Goal: Contribute content: Add original content to the website for others to see

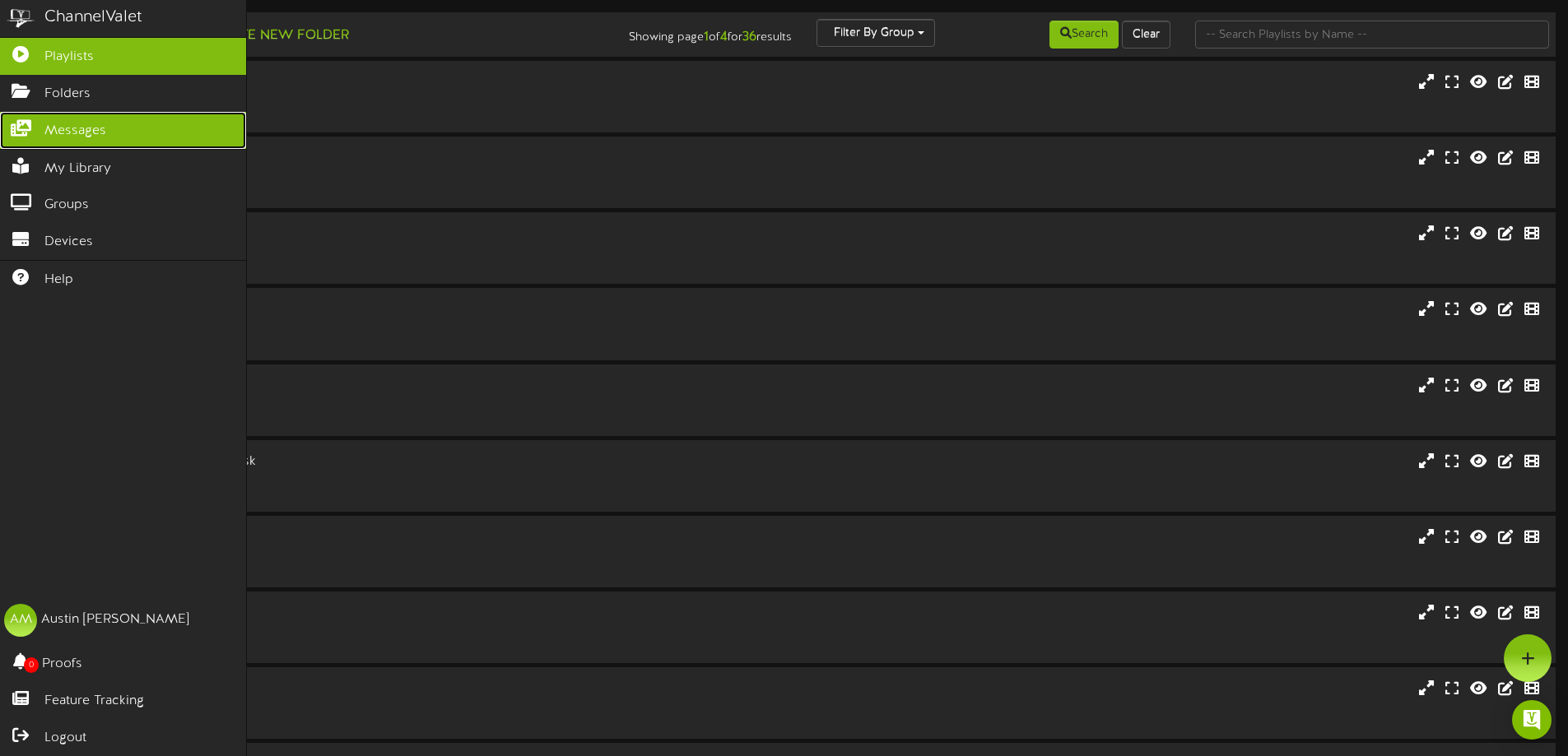
click at [59, 136] on span "Messages" at bounding box center [75, 131] width 62 height 19
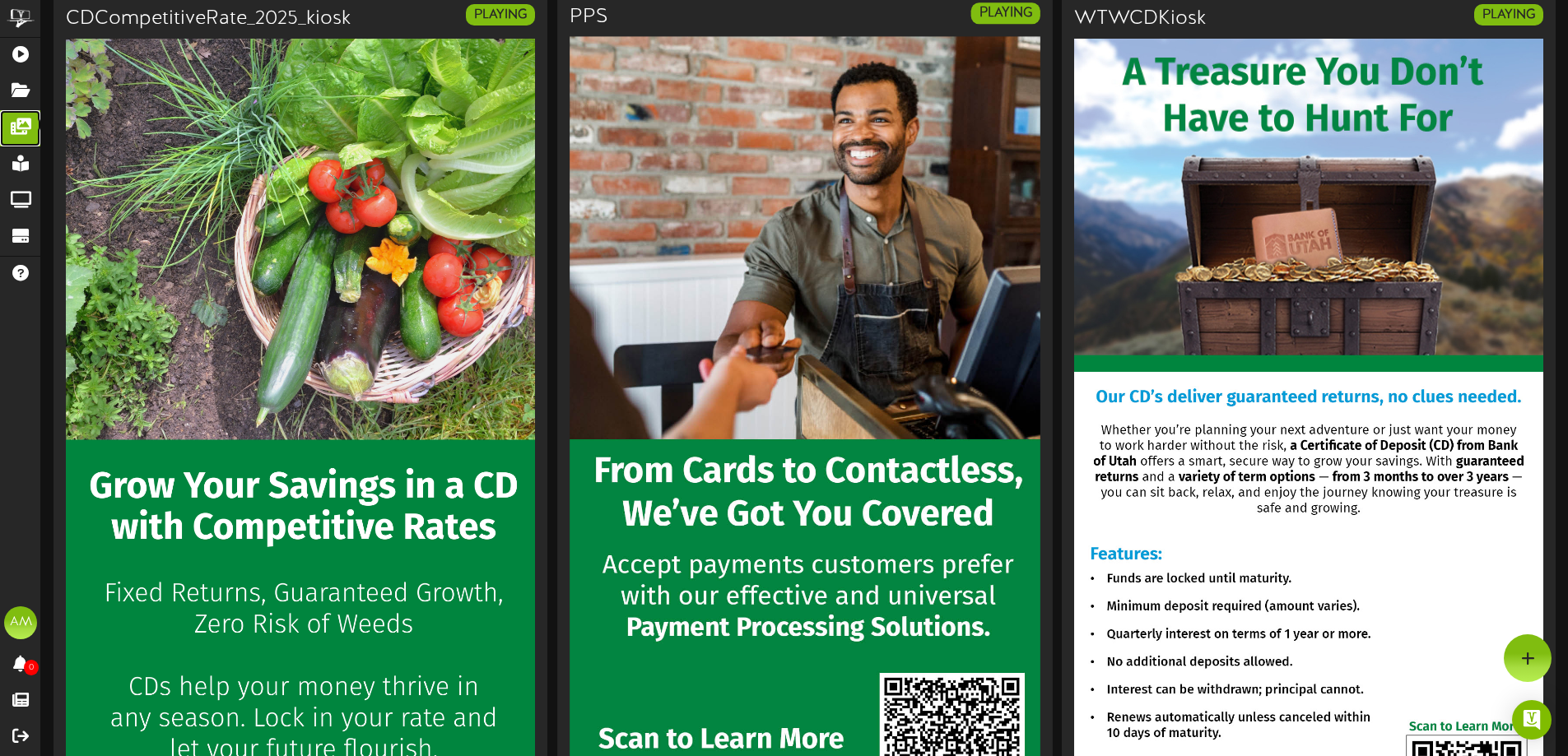
scroll to position [1892, 0]
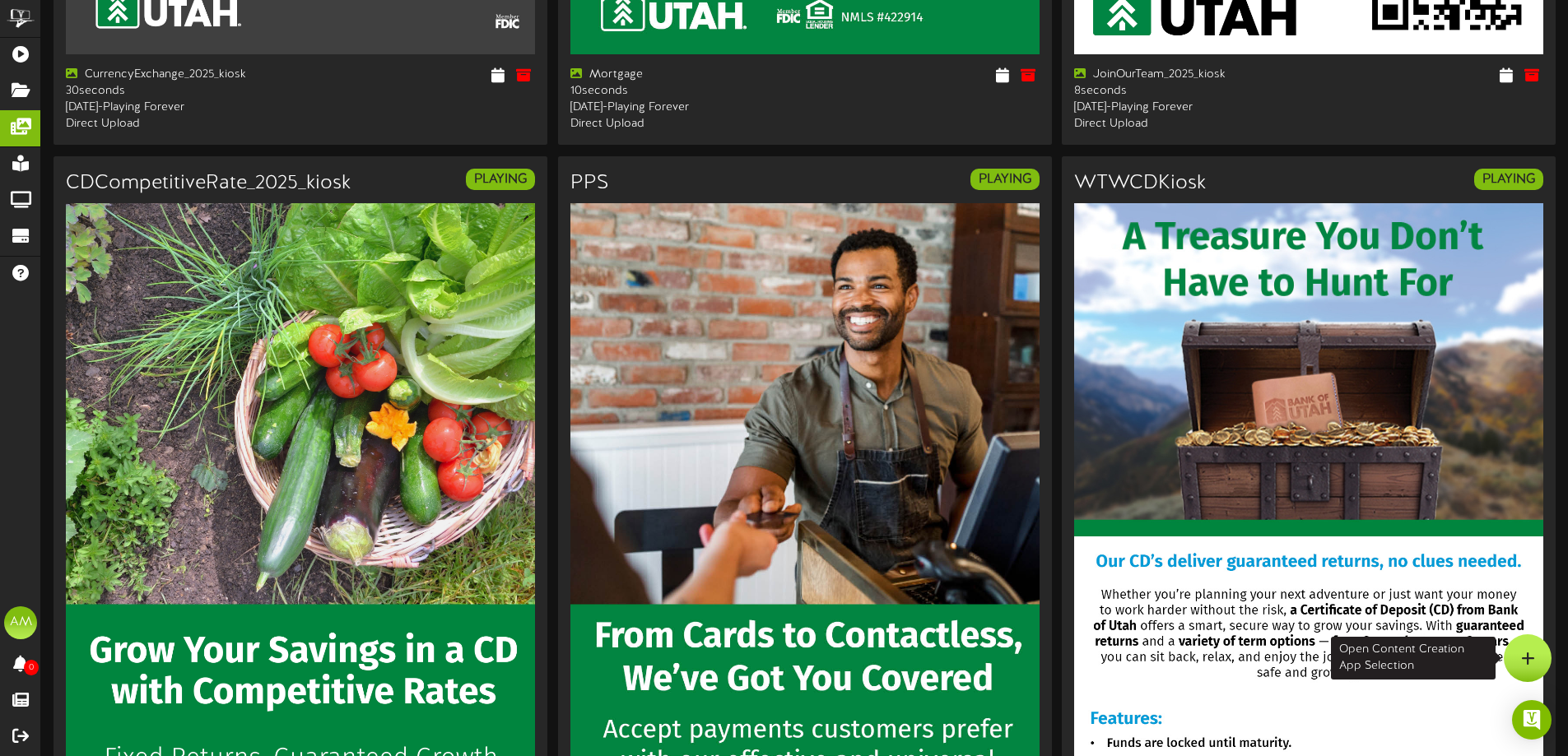
click at [1539, 654] on div at bounding box center [1528, 658] width 48 height 48
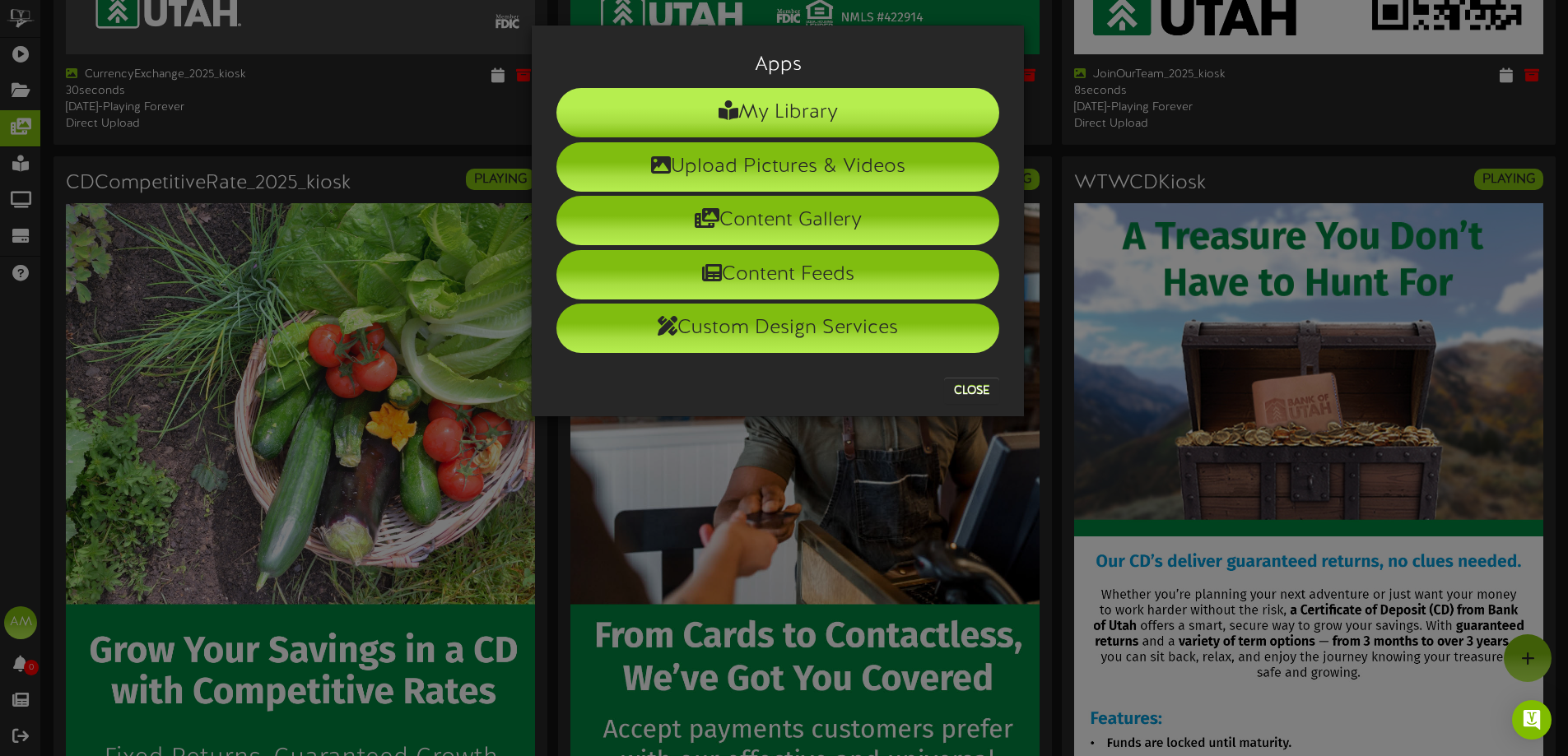
click at [765, 120] on li "My Library" at bounding box center [778, 113] width 443 height 49
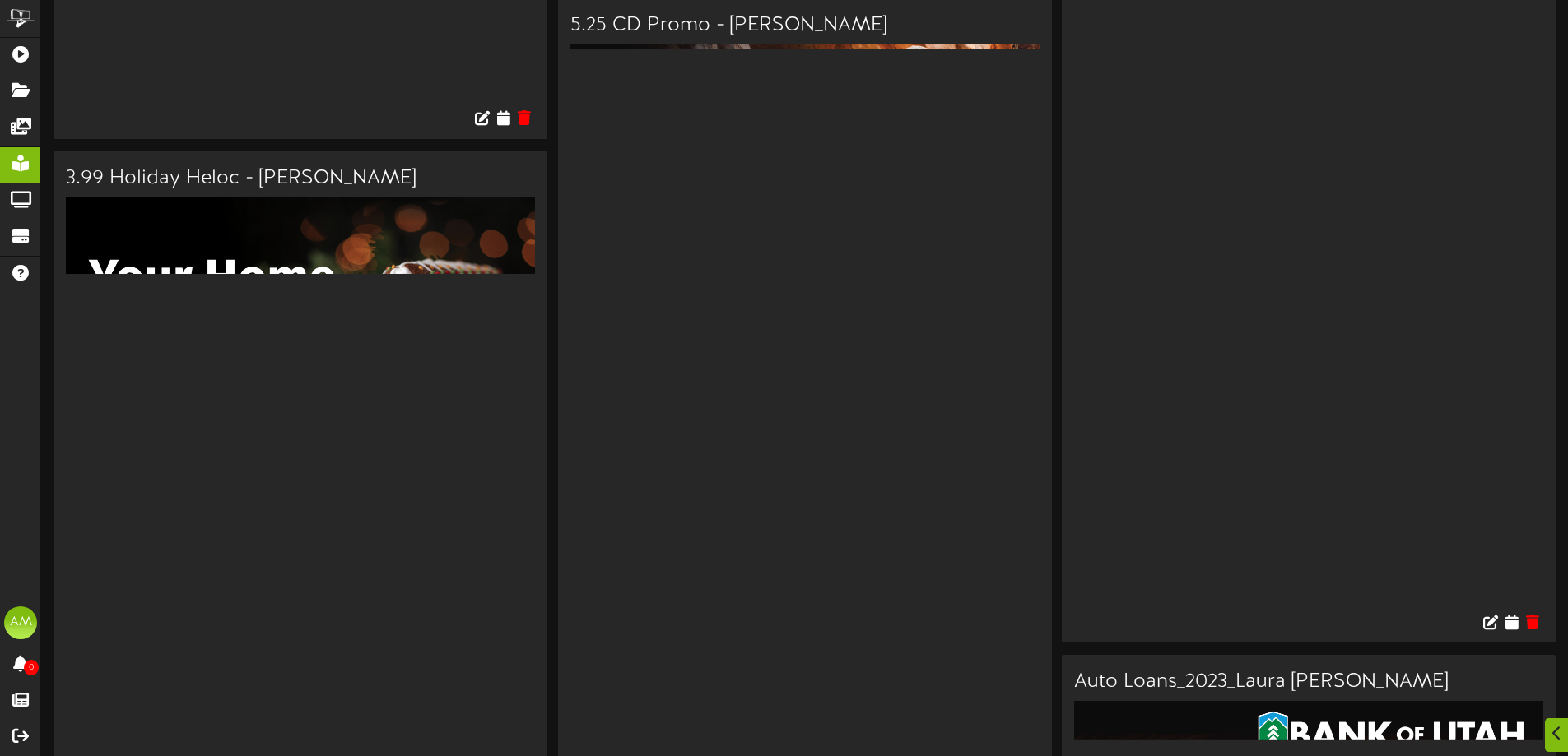
scroll to position [11709, 0]
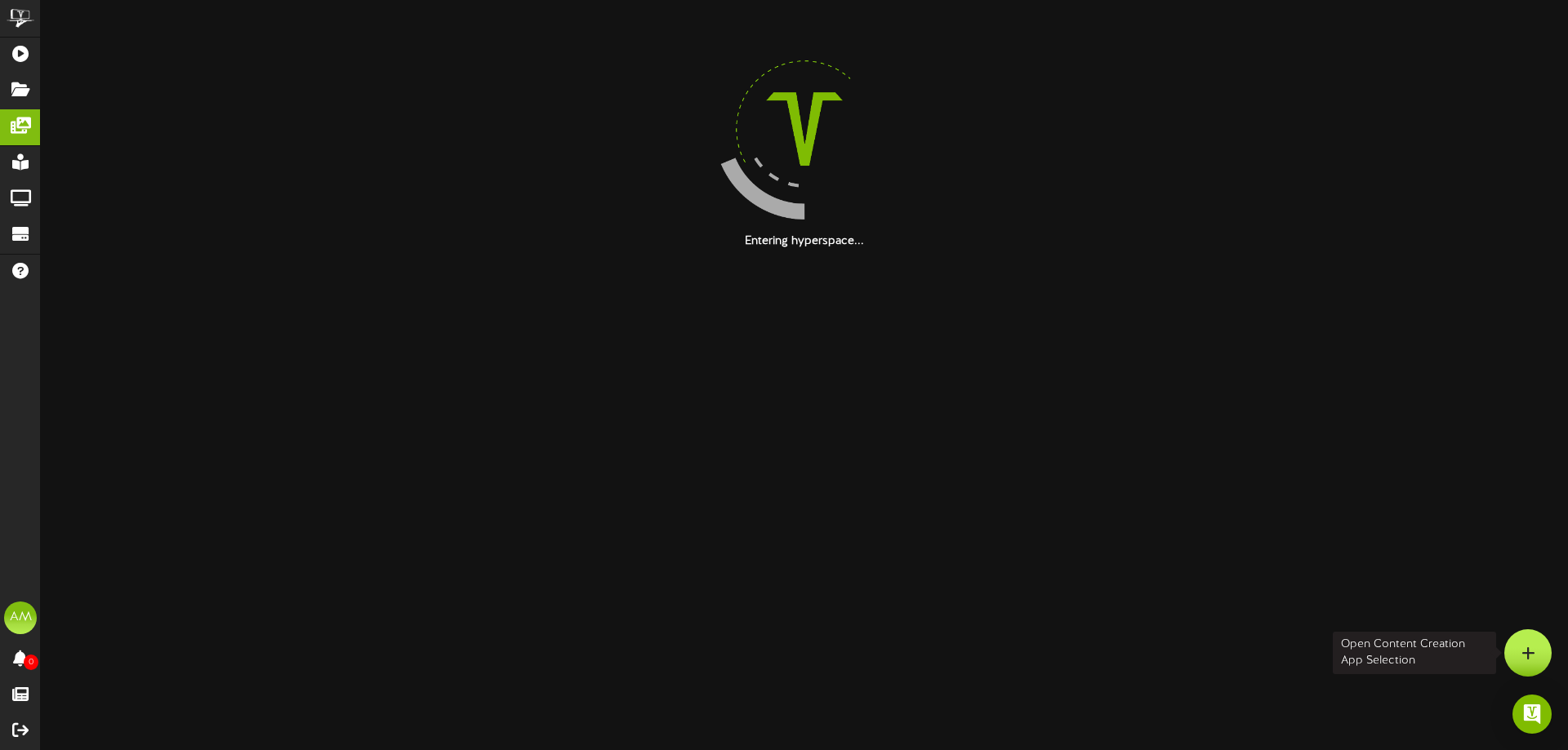
click at [1522, 656] on icon at bounding box center [1528, 653] width 14 height 15
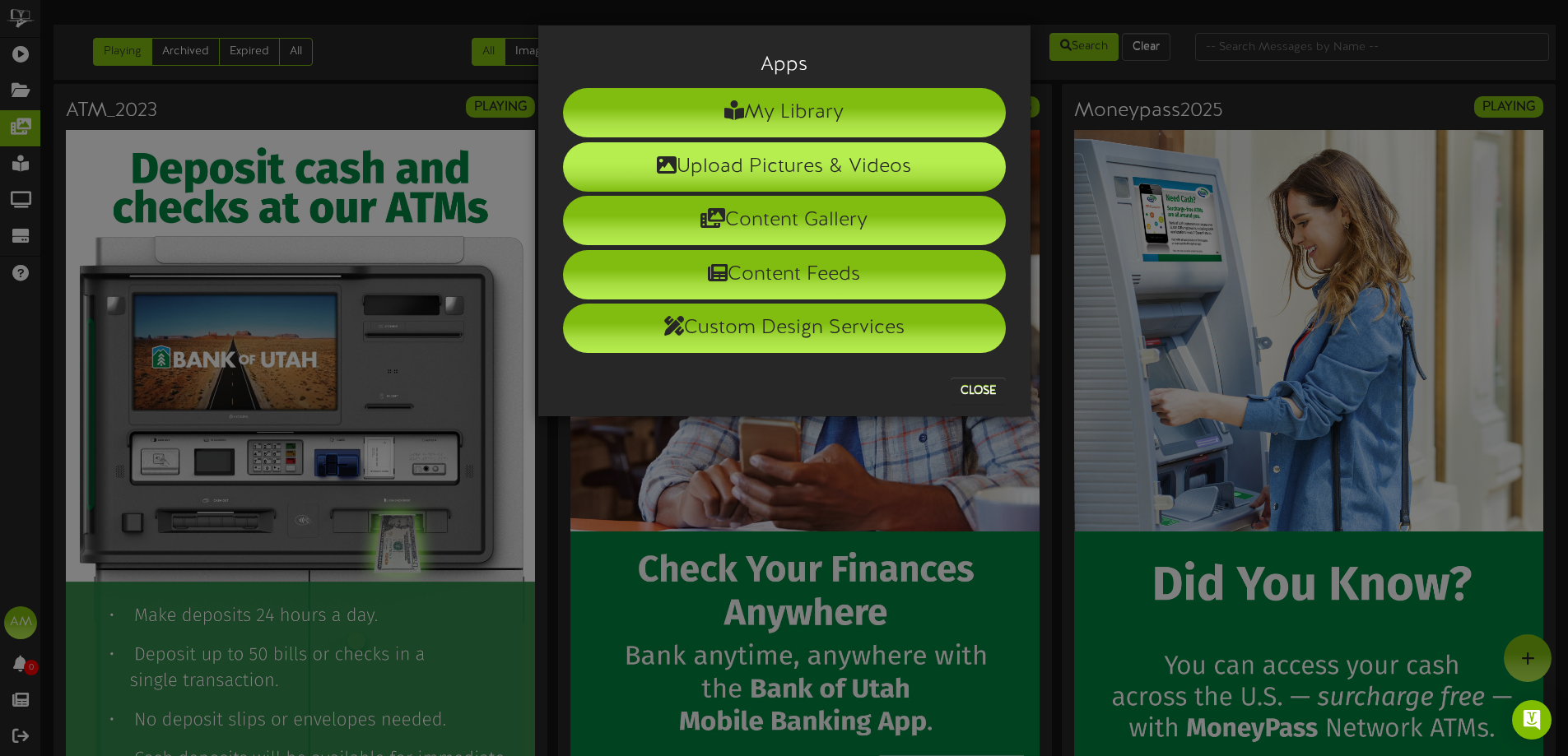
click at [721, 178] on li "Upload Pictures & Videos" at bounding box center [784, 167] width 443 height 49
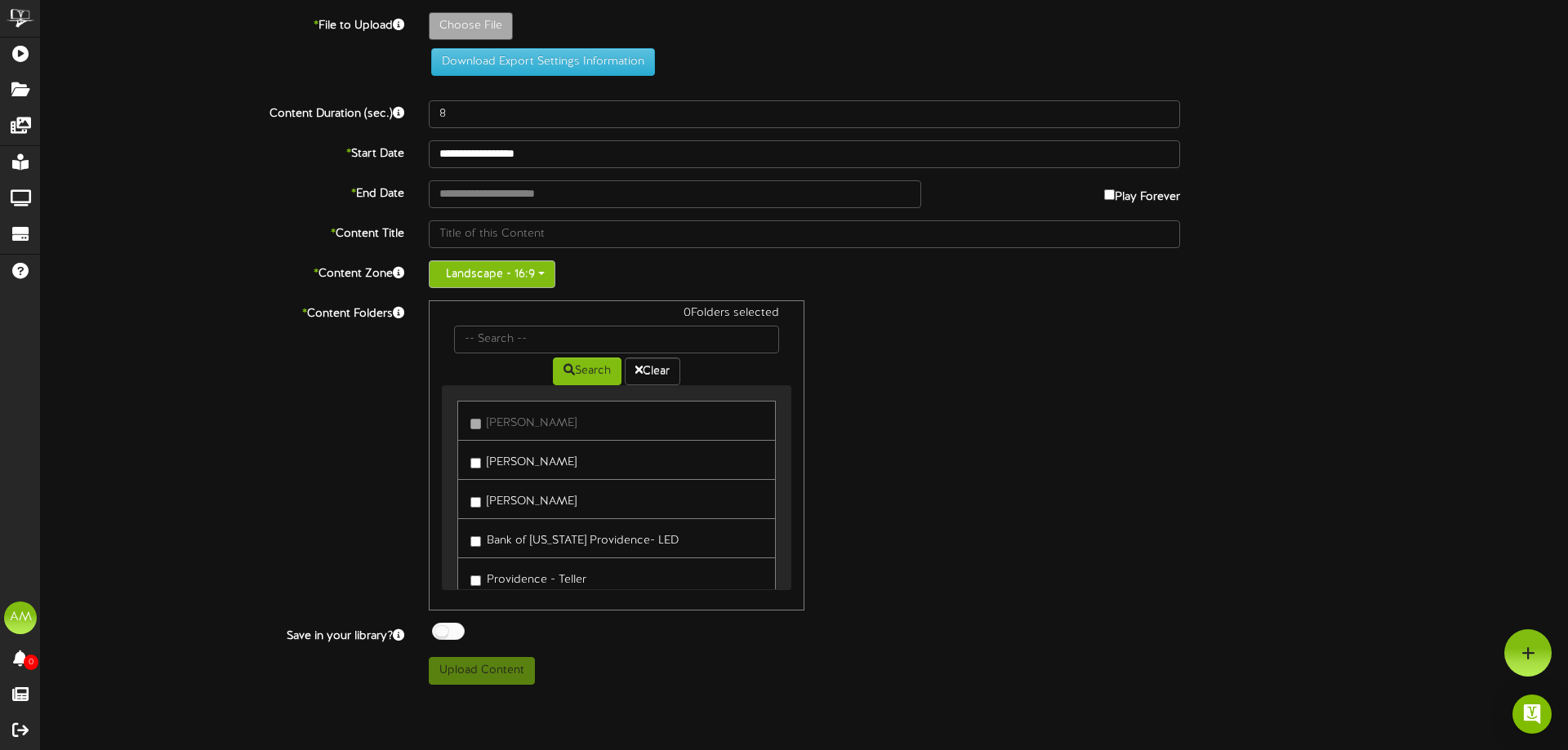
click at [526, 273] on button "Landscape - 16:9" at bounding box center [492, 274] width 127 height 28
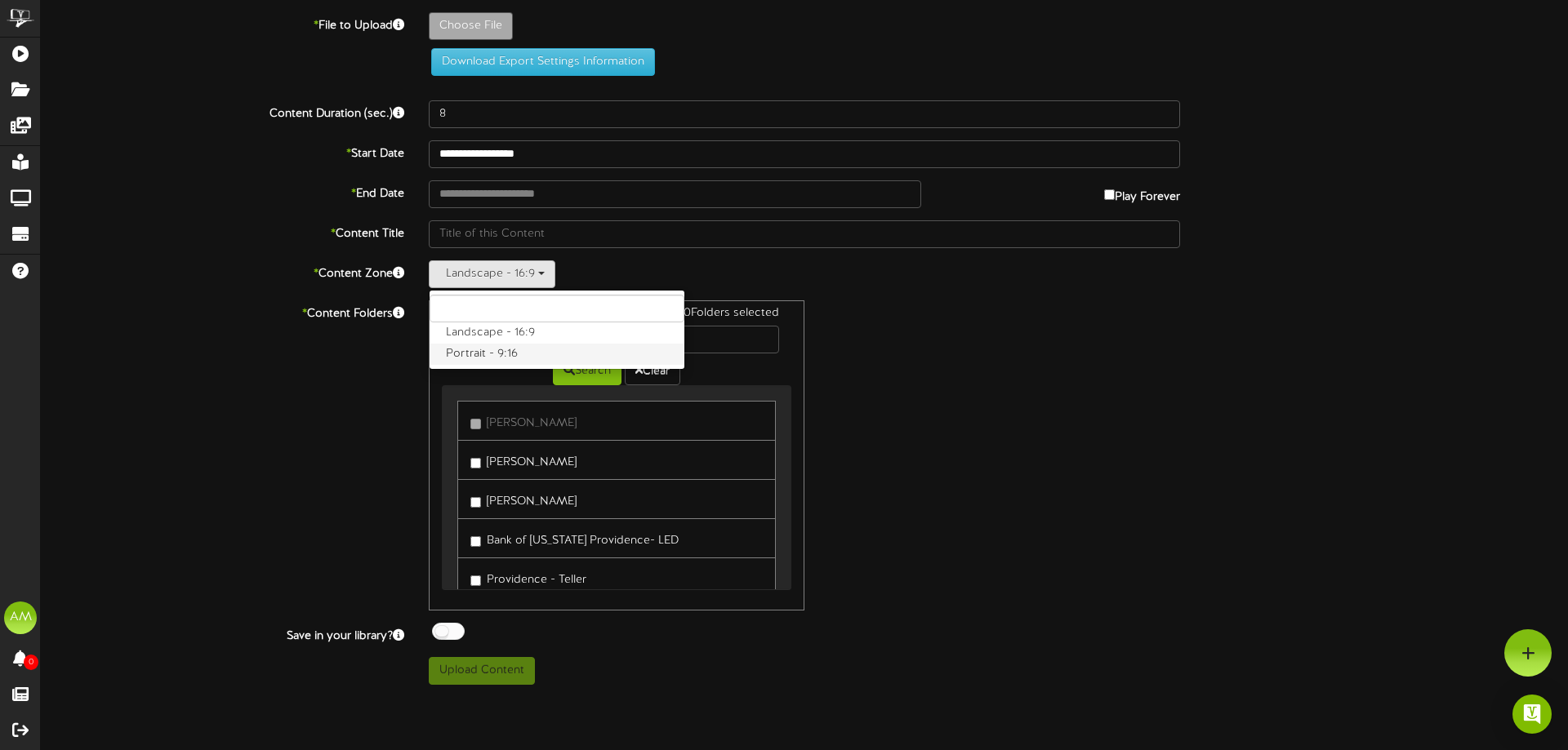
click at [533, 348] on label "Portrait - 9:16" at bounding box center [556, 354] width 255 height 21
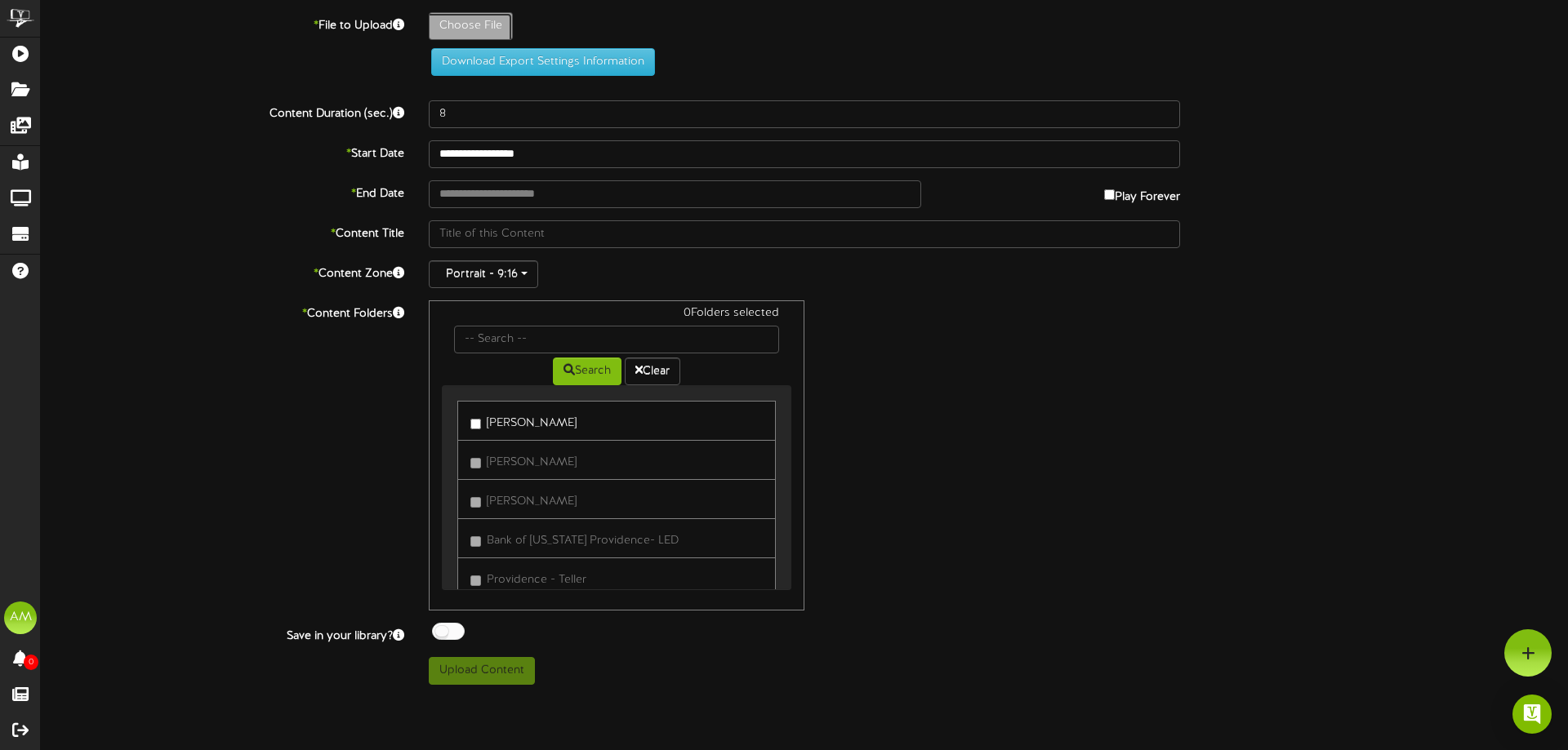
type input "**********"
type input "Refinancingkiosk"
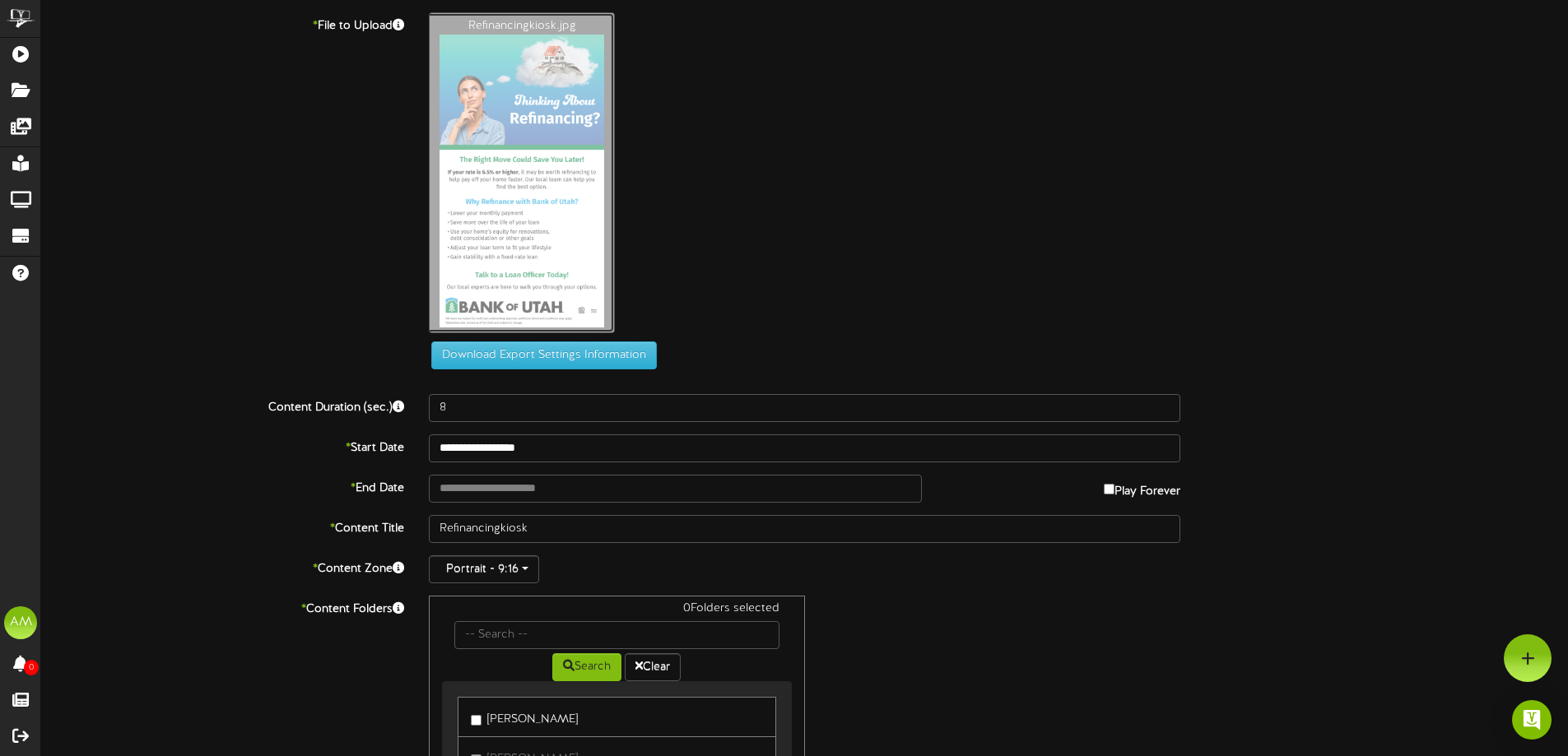
scroll to position [239, 0]
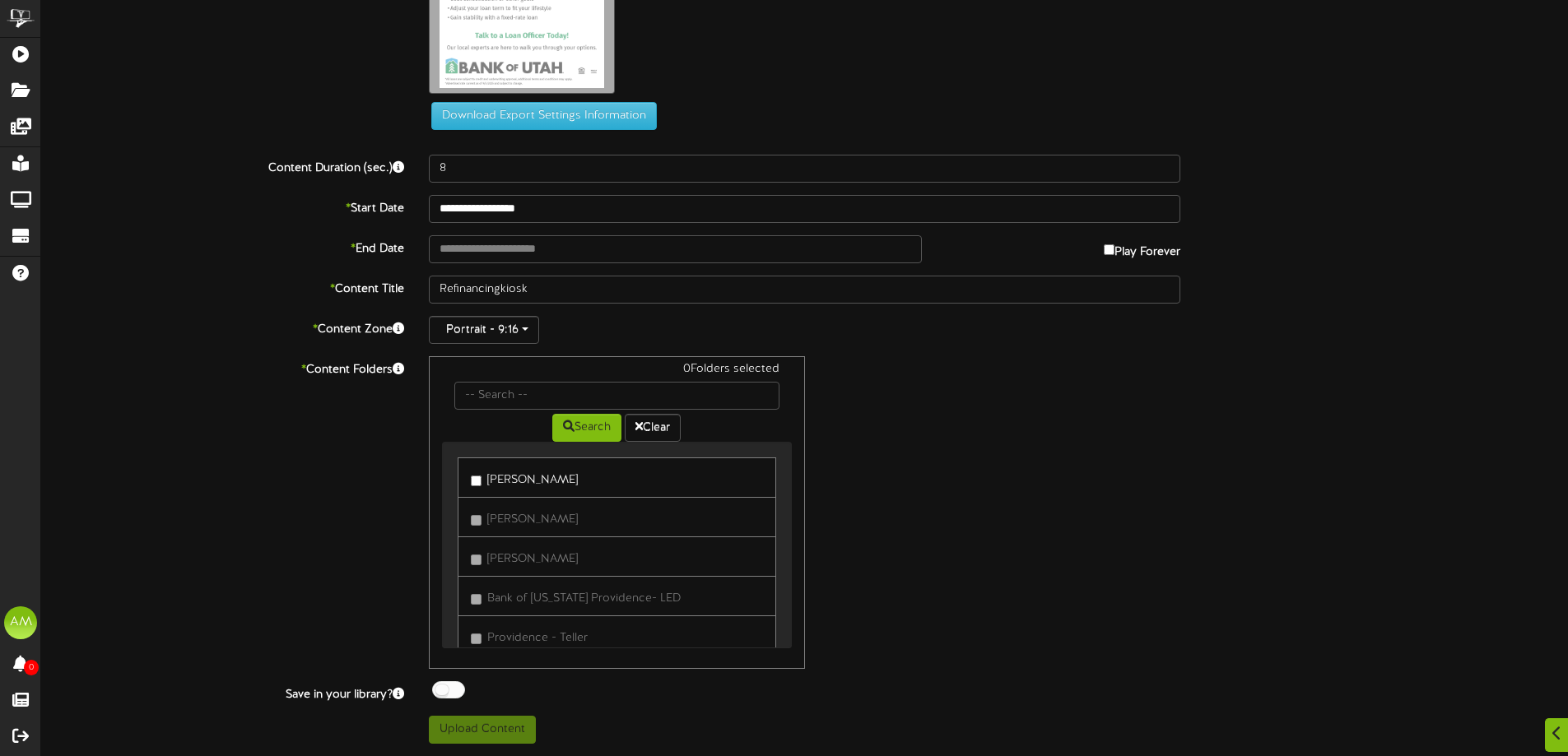
click at [511, 493] on link "[PERSON_NAME]" at bounding box center [616, 477] width 318 height 40
click at [507, 481] on label "[PERSON_NAME]" at bounding box center [525, 477] width 107 height 22
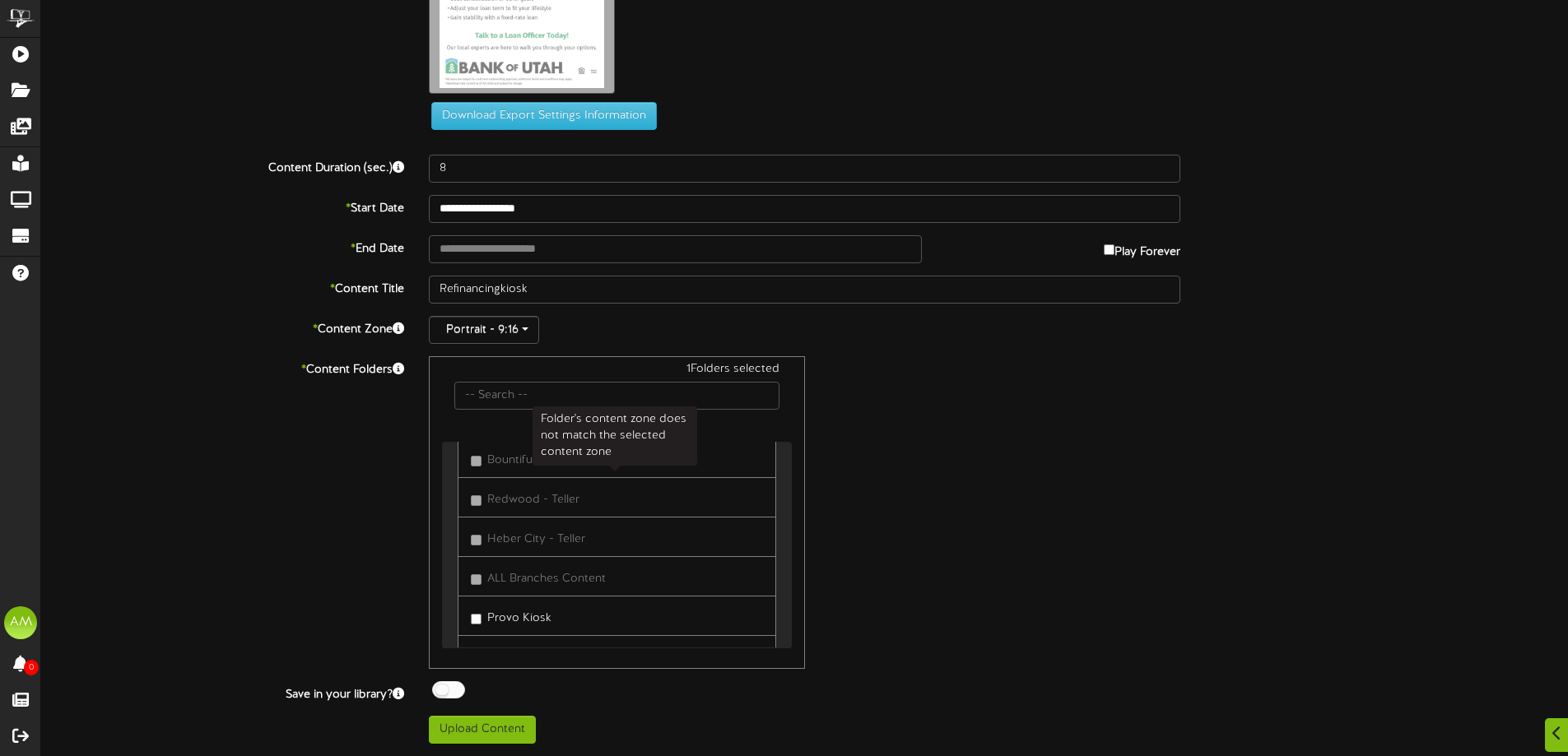
scroll to position [576, 0]
click at [528, 537] on label "Provo Kiosk" at bounding box center [511, 533] width 81 height 22
click at [529, 573] on label "Providence Kiosk" at bounding box center [525, 573] width 110 height 22
click at [524, 613] on label "[PERSON_NAME]" at bounding box center [525, 612] width 107 height 22
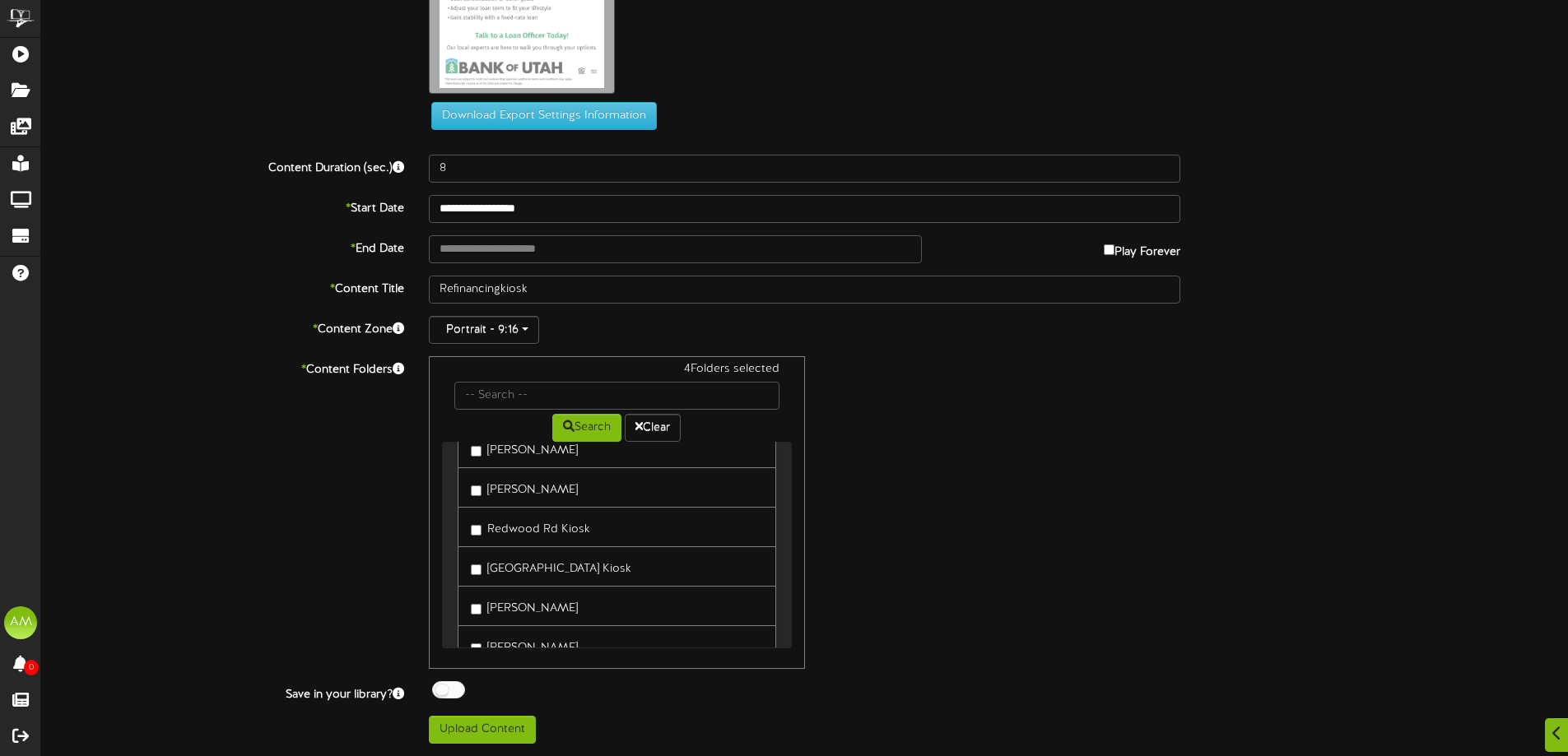
click at [504, 491] on label "[PERSON_NAME]" at bounding box center [525, 487] width 107 height 22
click at [506, 595] on label "[PERSON_NAME]" at bounding box center [525, 605] width 107 height 22
drag, startPoint x: 501, startPoint y: 569, endPoint x: 498, endPoint y: 541, distance: 28.2
click at [501, 567] on label "[GEOGRAPHIC_DATA] Kiosk" at bounding box center [551, 566] width 161 height 22
click at [497, 531] on label "Redwood Rd Kiosk" at bounding box center [530, 527] width 120 height 22
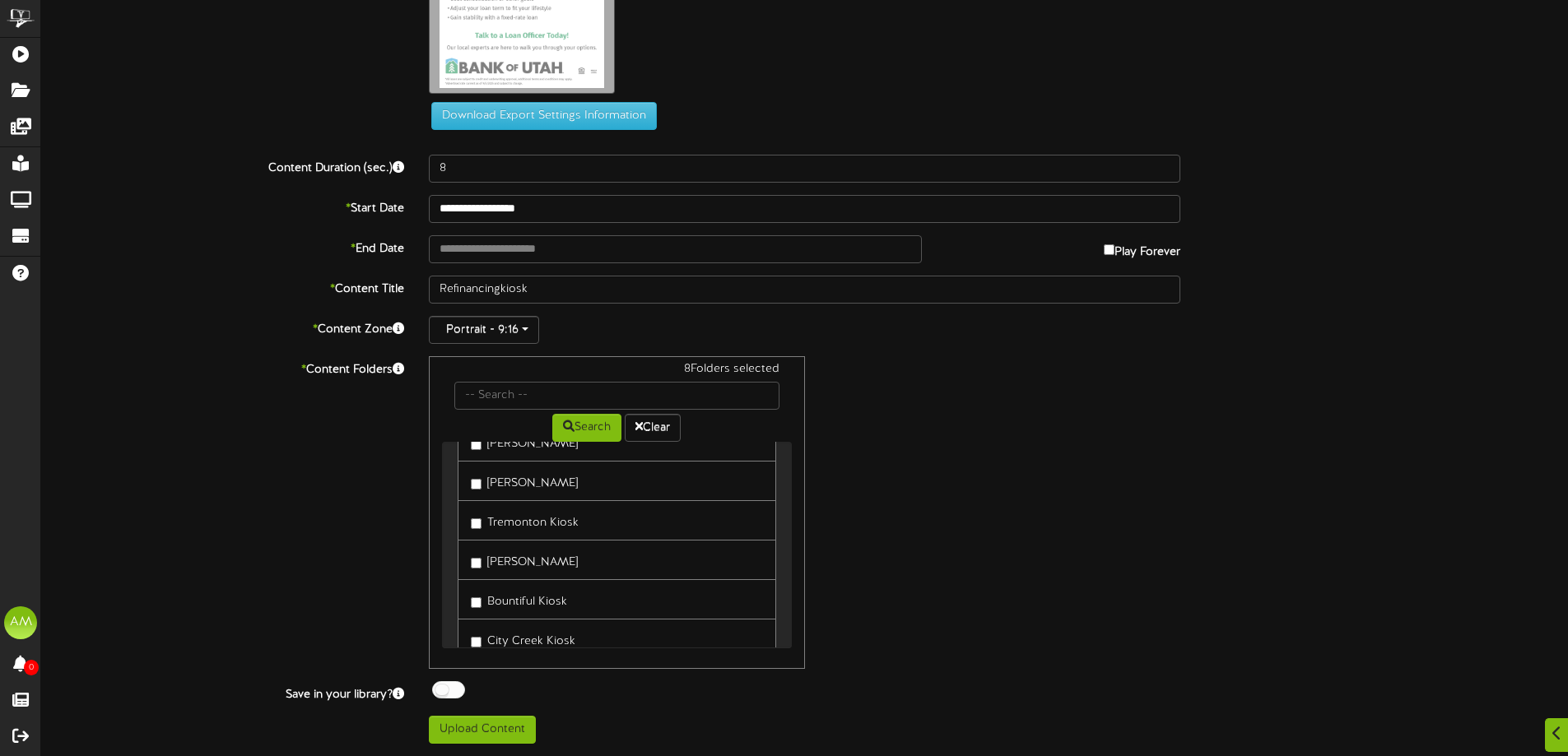
scroll to position [987, 0]
click at [500, 571] on link "City Creek Kiosk" at bounding box center [616, 556] width 318 height 40
drag, startPoint x: 500, startPoint y: 562, endPoint x: 500, endPoint y: 538, distance: 24.0
click at [500, 561] on label "City Creek Kiosk" at bounding box center [523, 556] width 105 height 22
click at [498, 525] on label "Bountiful Kiosk" at bounding box center [519, 517] width 97 height 22
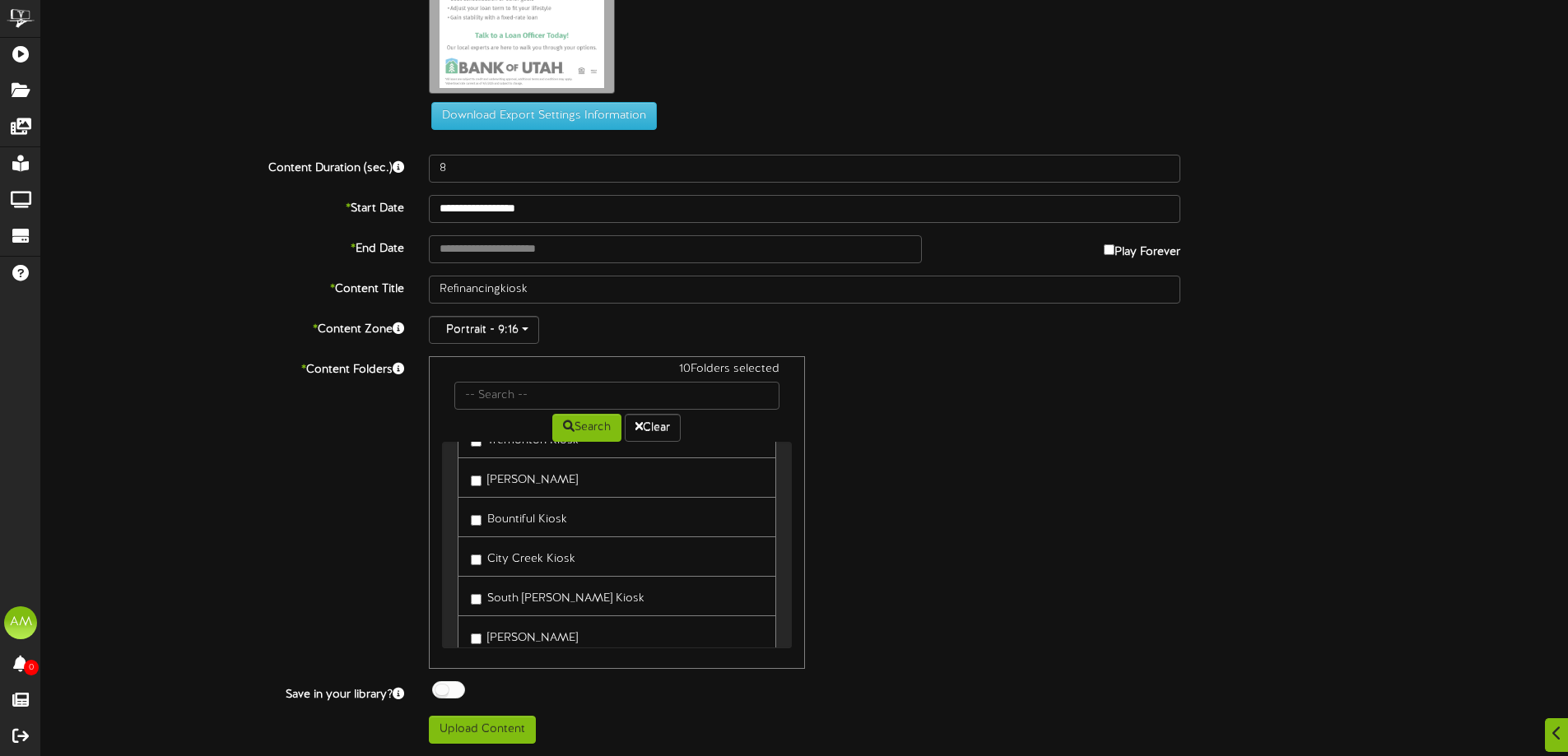
click at [509, 489] on link "[PERSON_NAME]" at bounding box center [616, 477] width 318 height 40
click at [506, 485] on label "[PERSON_NAME]" at bounding box center [525, 481] width 107 height 22
click at [504, 524] on label "Tremonton Kiosk" at bounding box center [525, 520] width 108 height 22
click at [506, 555] on label "[PERSON_NAME]" at bounding box center [525, 560] width 107 height 22
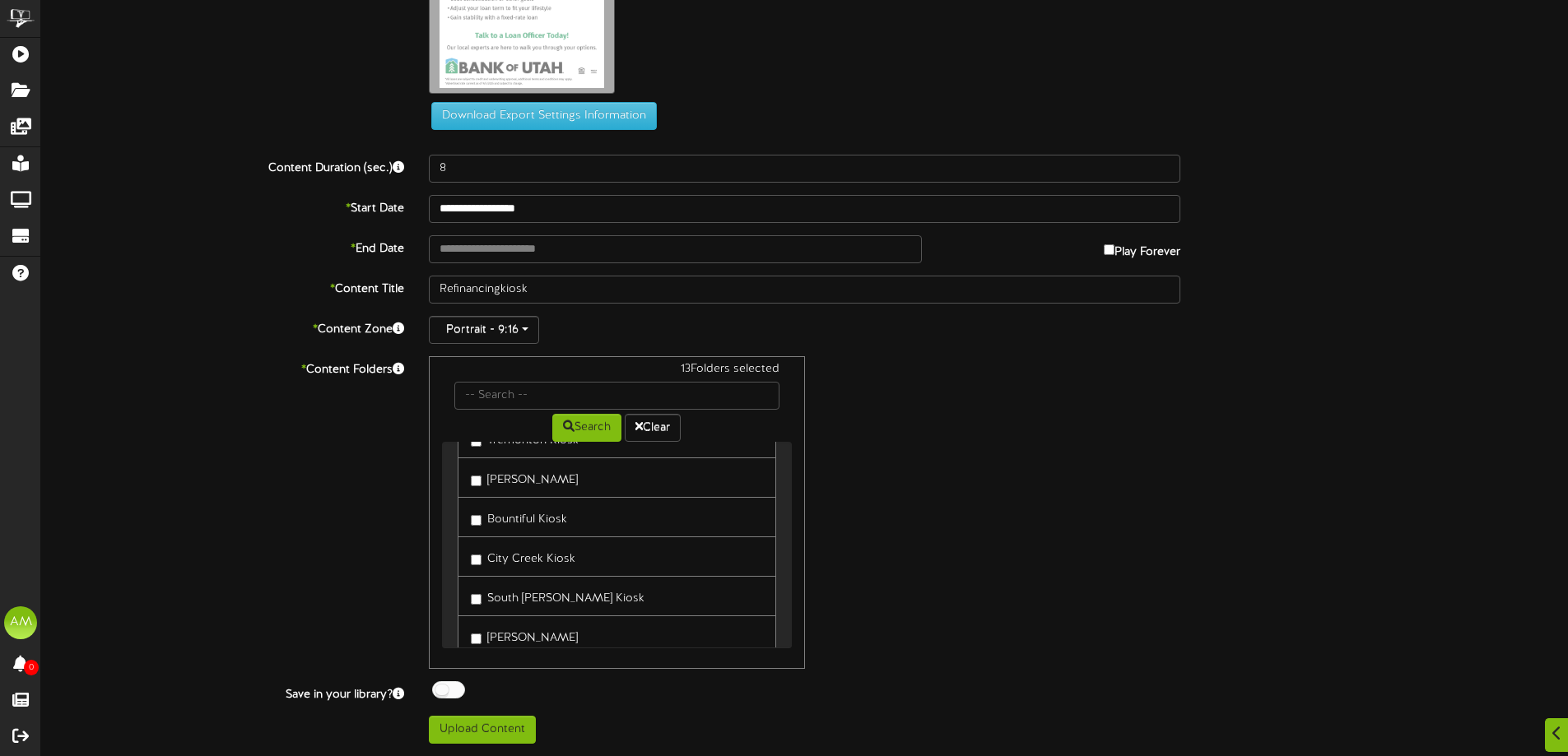
click at [509, 592] on label "South [PERSON_NAME] Kiosk" at bounding box center [558, 596] width 174 height 22
click at [490, 493] on link "[PERSON_NAME]" at bounding box center [616, 477] width 318 height 40
click at [497, 528] on label "[PERSON_NAME]" at bounding box center [525, 519] width 107 height 22
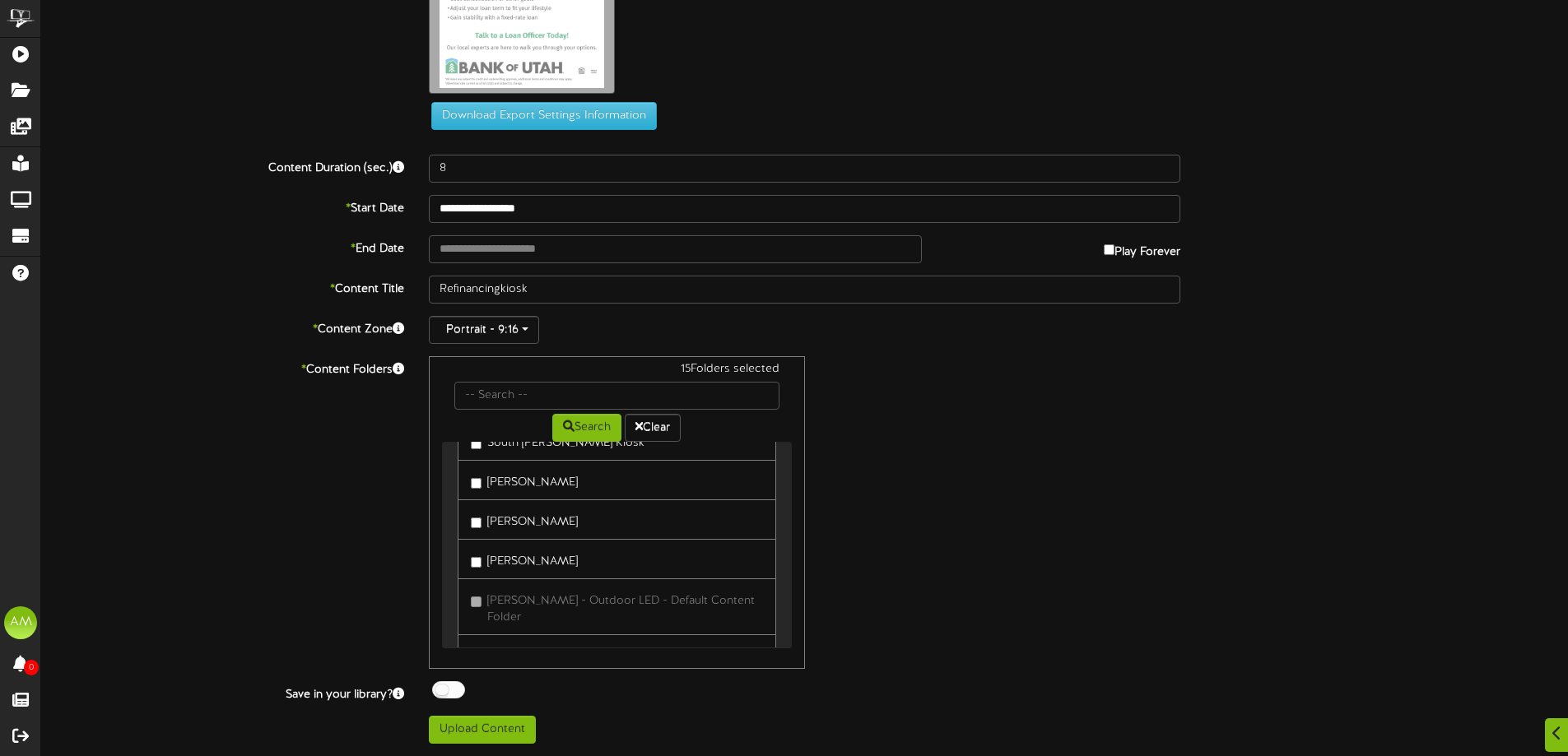
drag, startPoint x: 497, startPoint y: 542, endPoint x: 496, endPoint y: 509, distance: 33.0
click at [496, 542] on link "[PERSON_NAME]" at bounding box center [616, 559] width 318 height 40
click at [494, 483] on label "[PERSON_NAME]" at bounding box center [525, 480] width 107 height 22
click at [497, 556] on label "[PERSON_NAME]" at bounding box center [525, 559] width 107 height 22
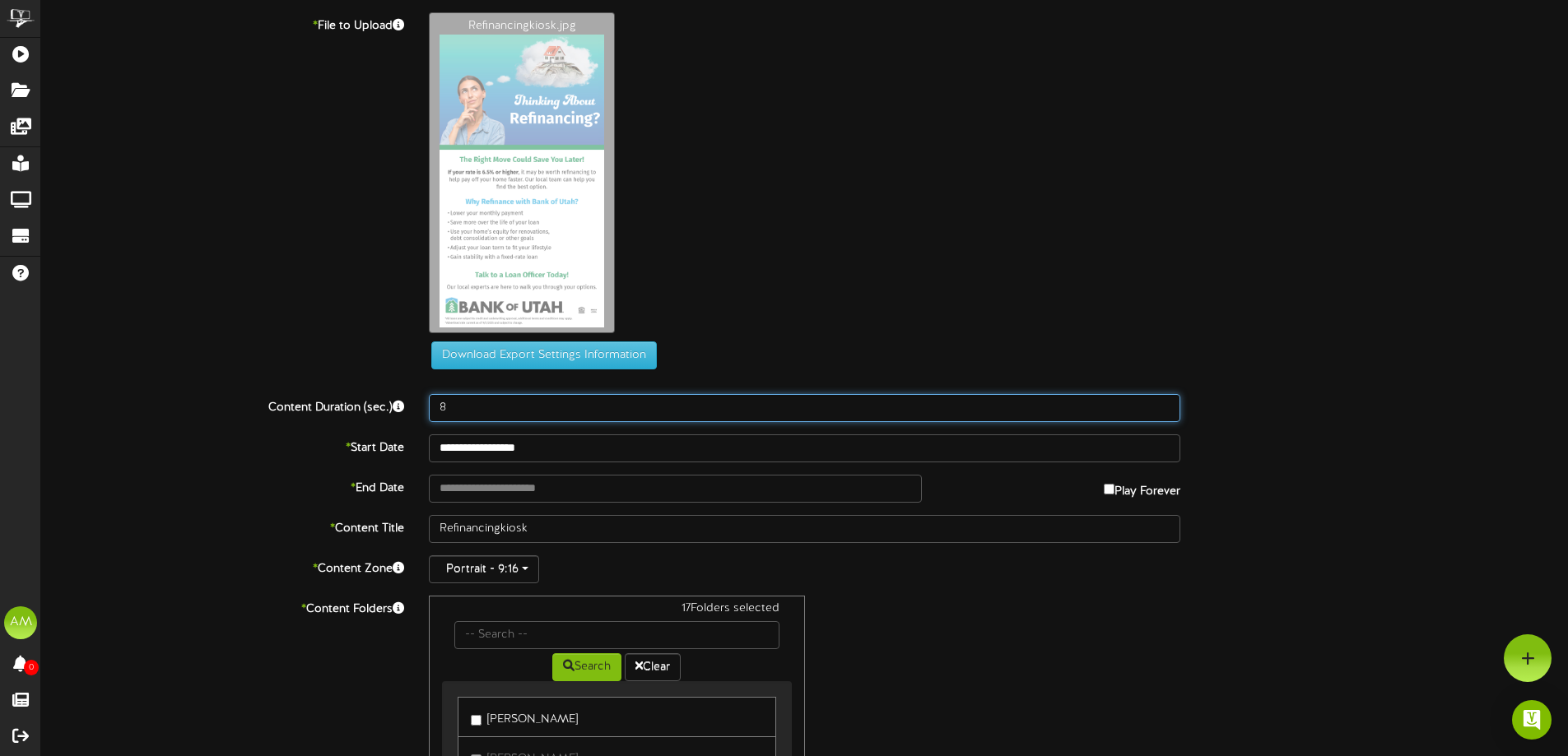
drag, startPoint x: 456, startPoint y: 401, endPoint x: 431, endPoint y: 400, distance: 25.0
click at [431, 400] on input "8" at bounding box center [804, 408] width 751 height 28
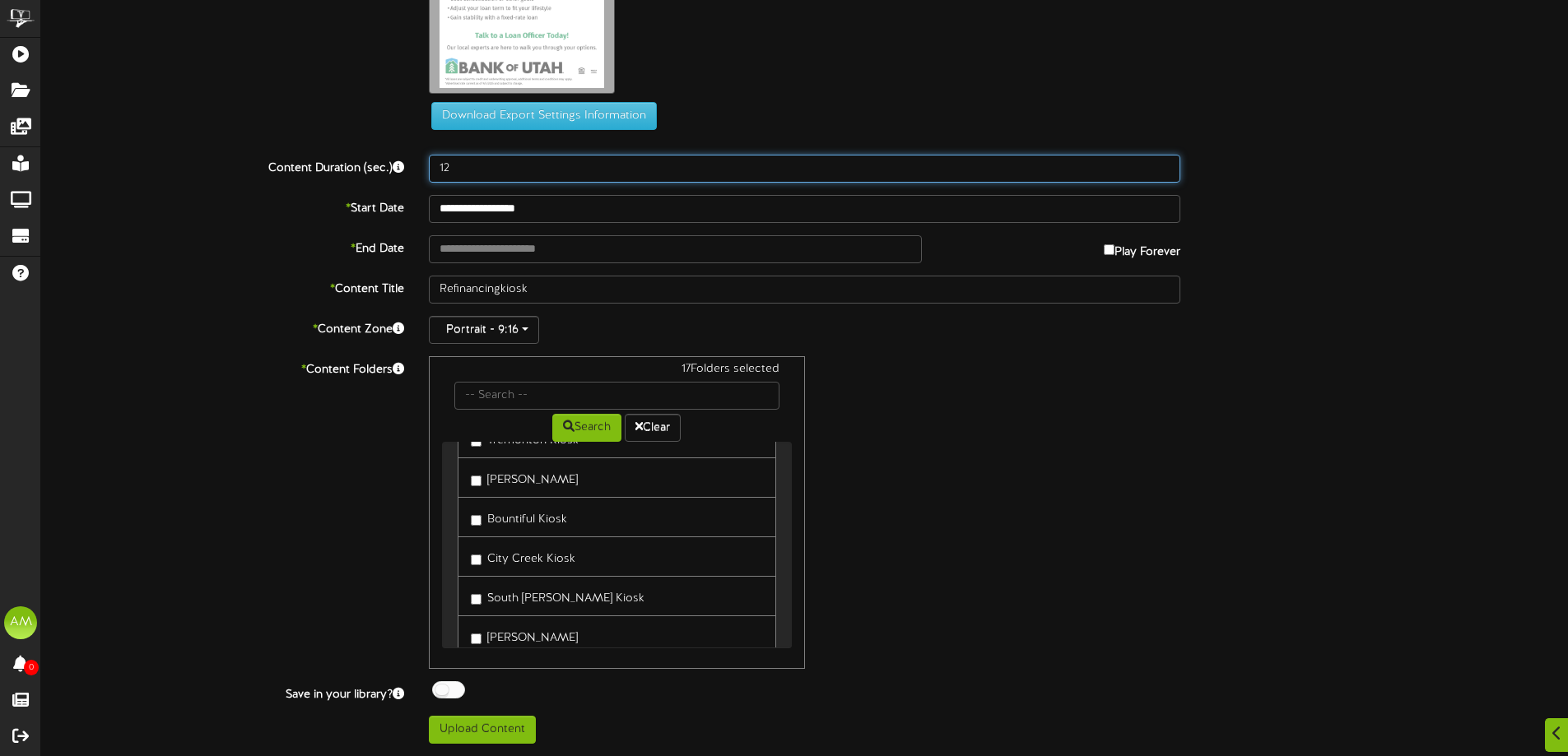
scroll to position [1225, 0]
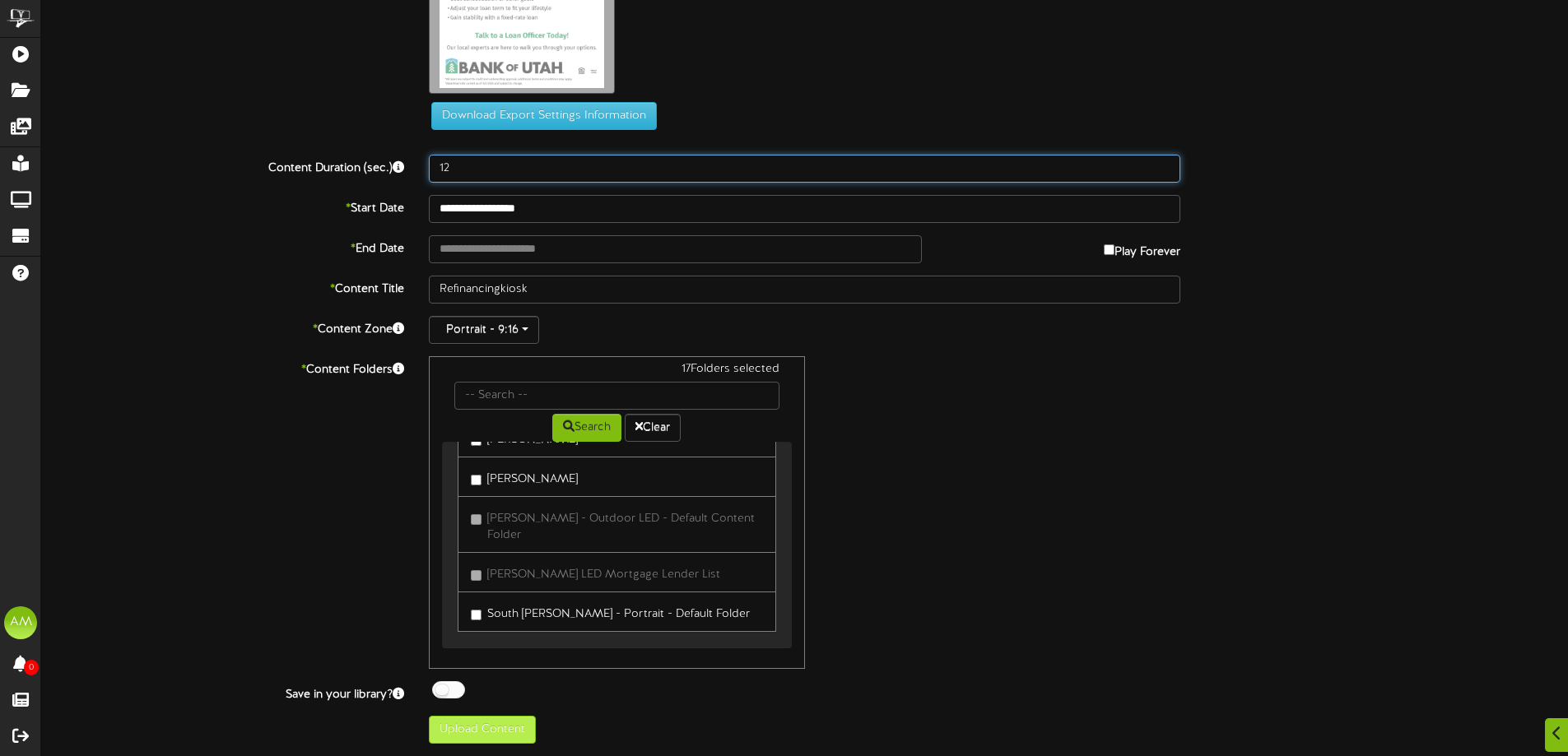
type input "12"
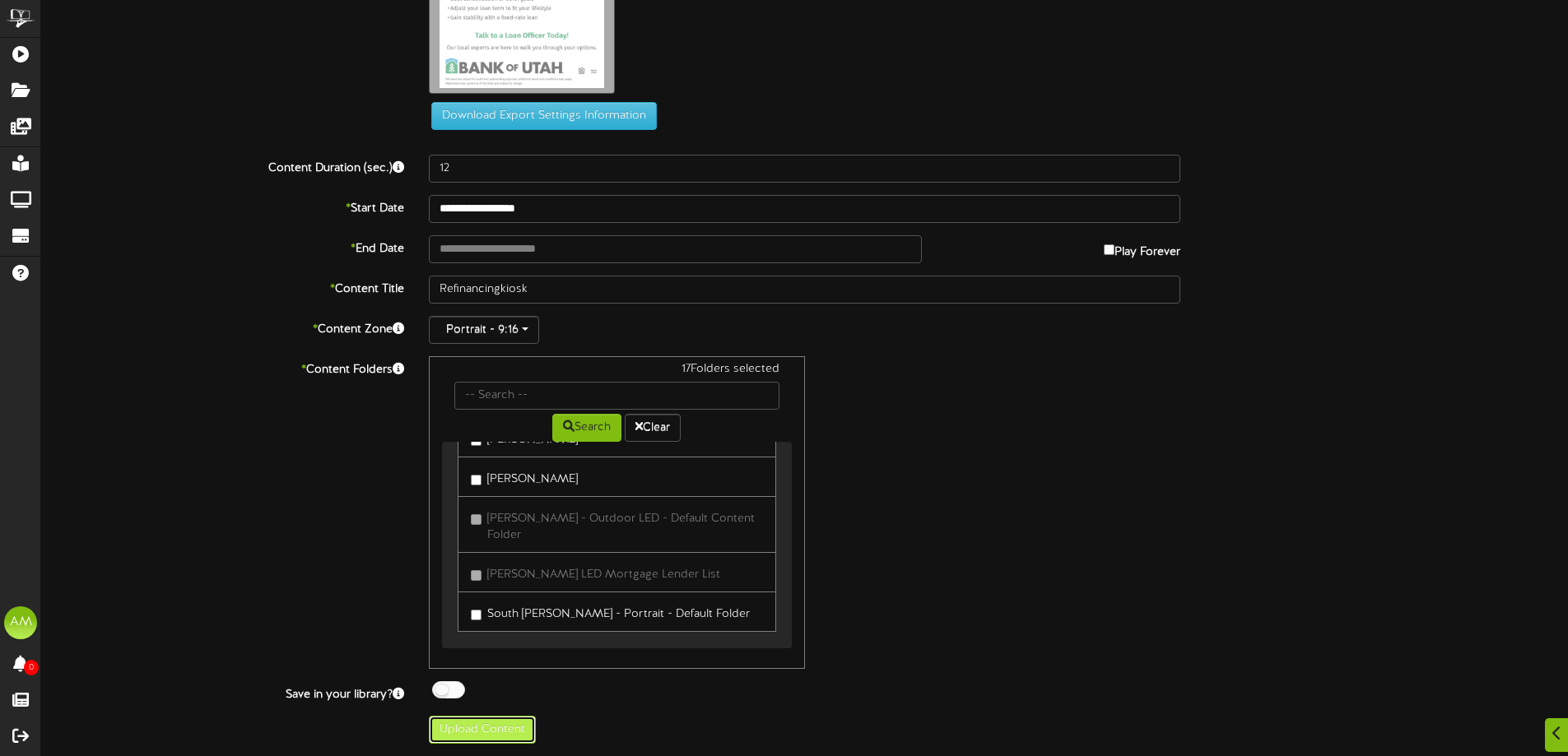
click at [509, 721] on button "Upload Content" at bounding box center [483, 730] width 107 height 28
type input "**********"
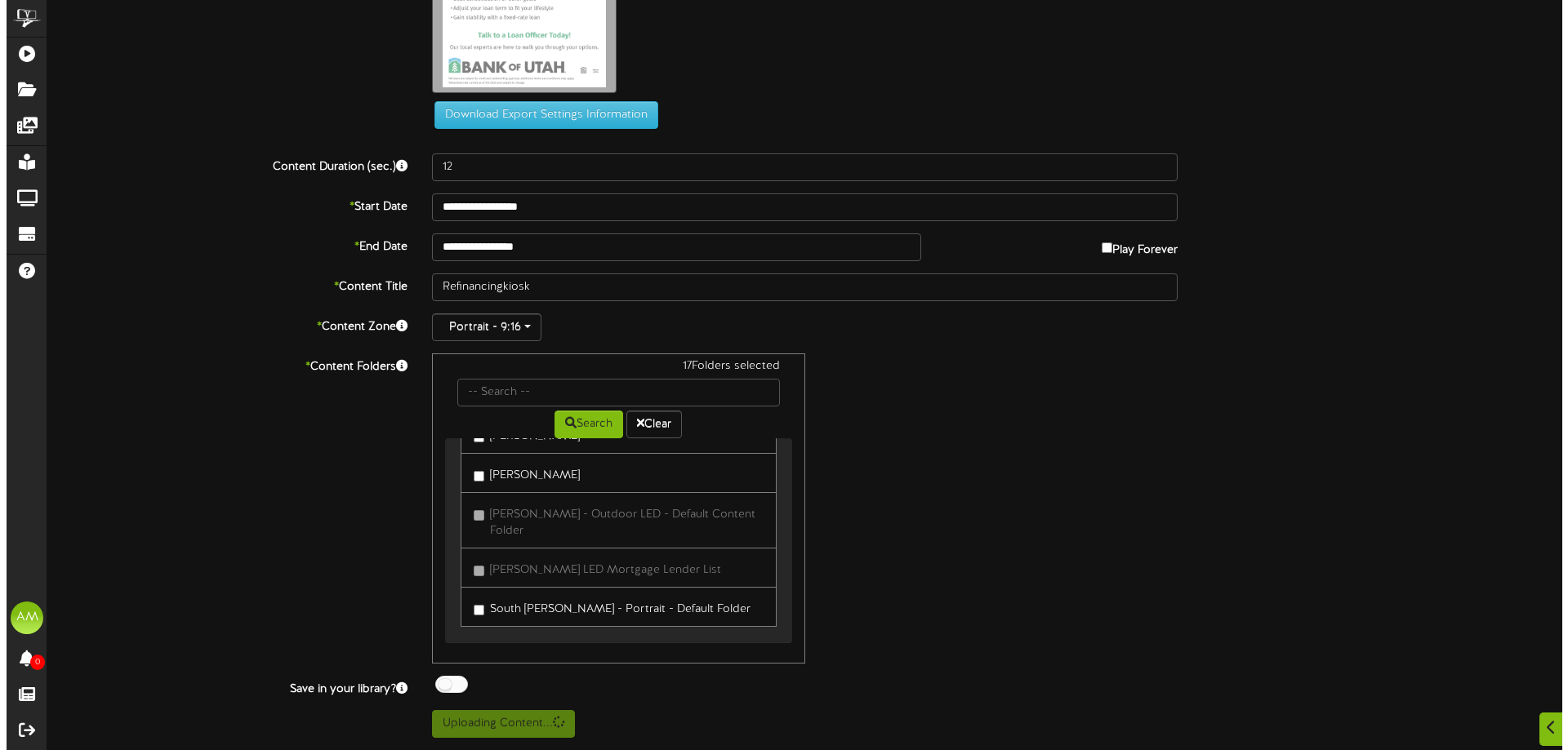
scroll to position [0, 0]
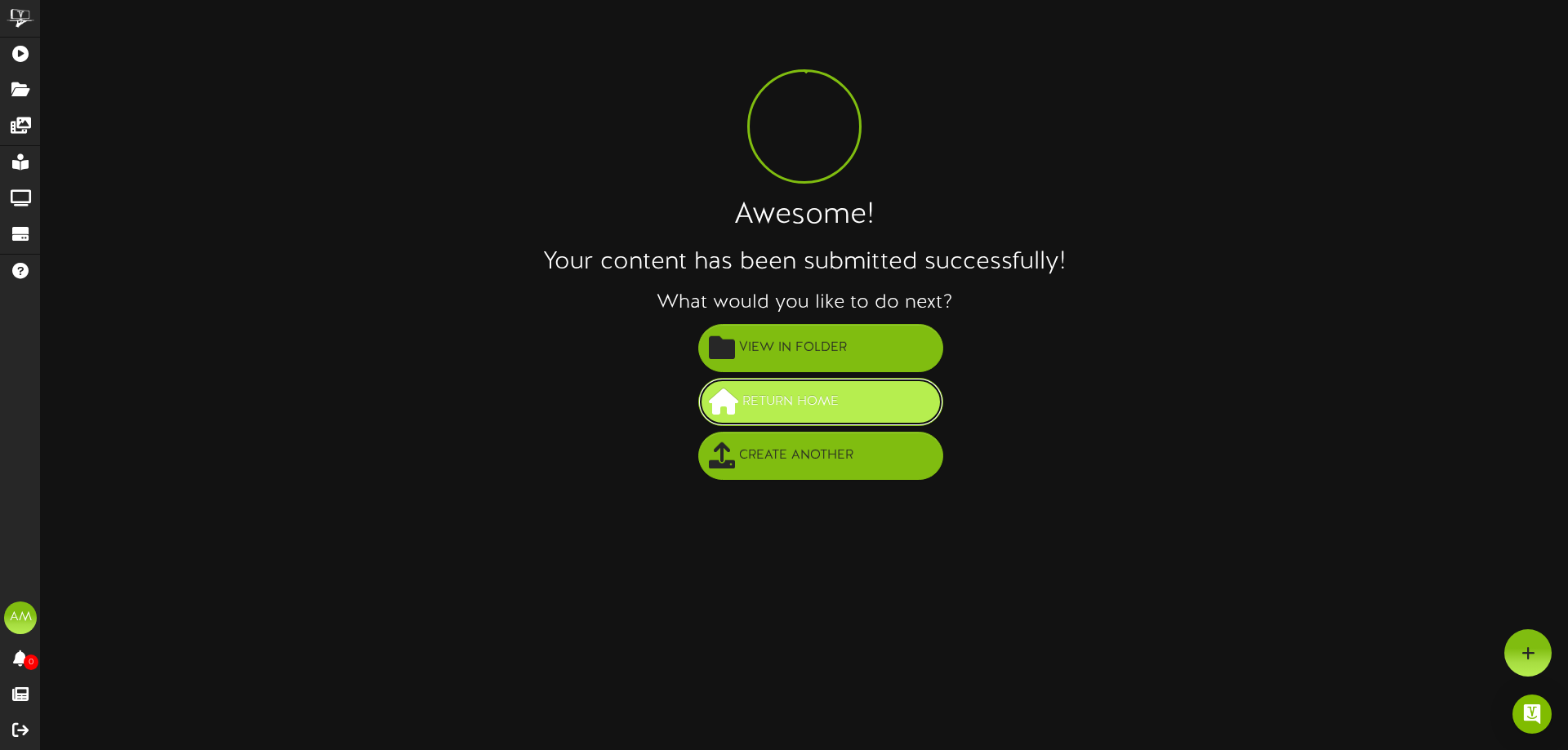
click at [791, 401] on span "Return Home" at bounding box center [791, 402] width 105 height 27
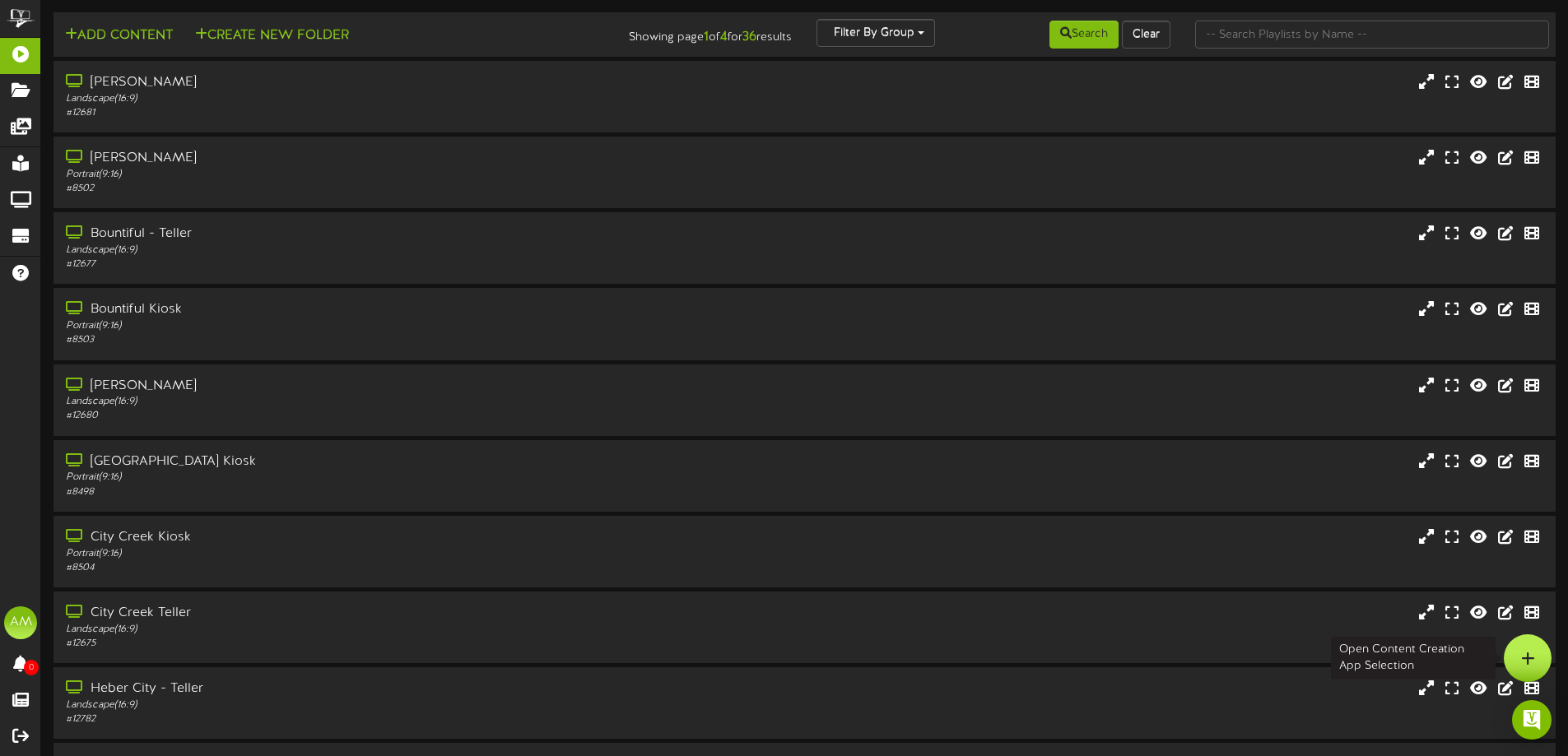
click at [1510, 649] on div at bounding box center [1528, 658] width 48 height 48
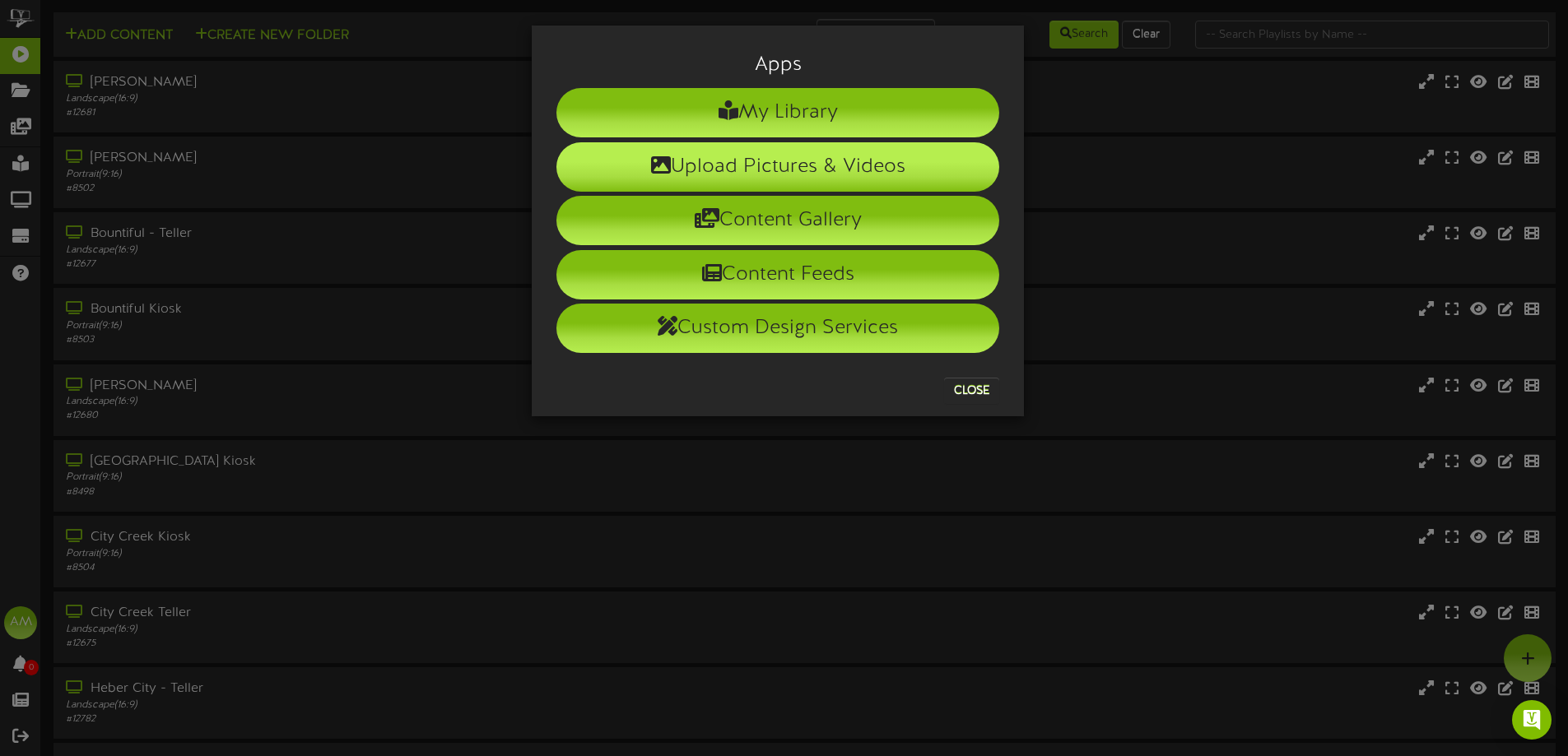
click at [763, 145] on li "Upload Pictures & Videos" at bounding box center [778, 167] width 443 height 49
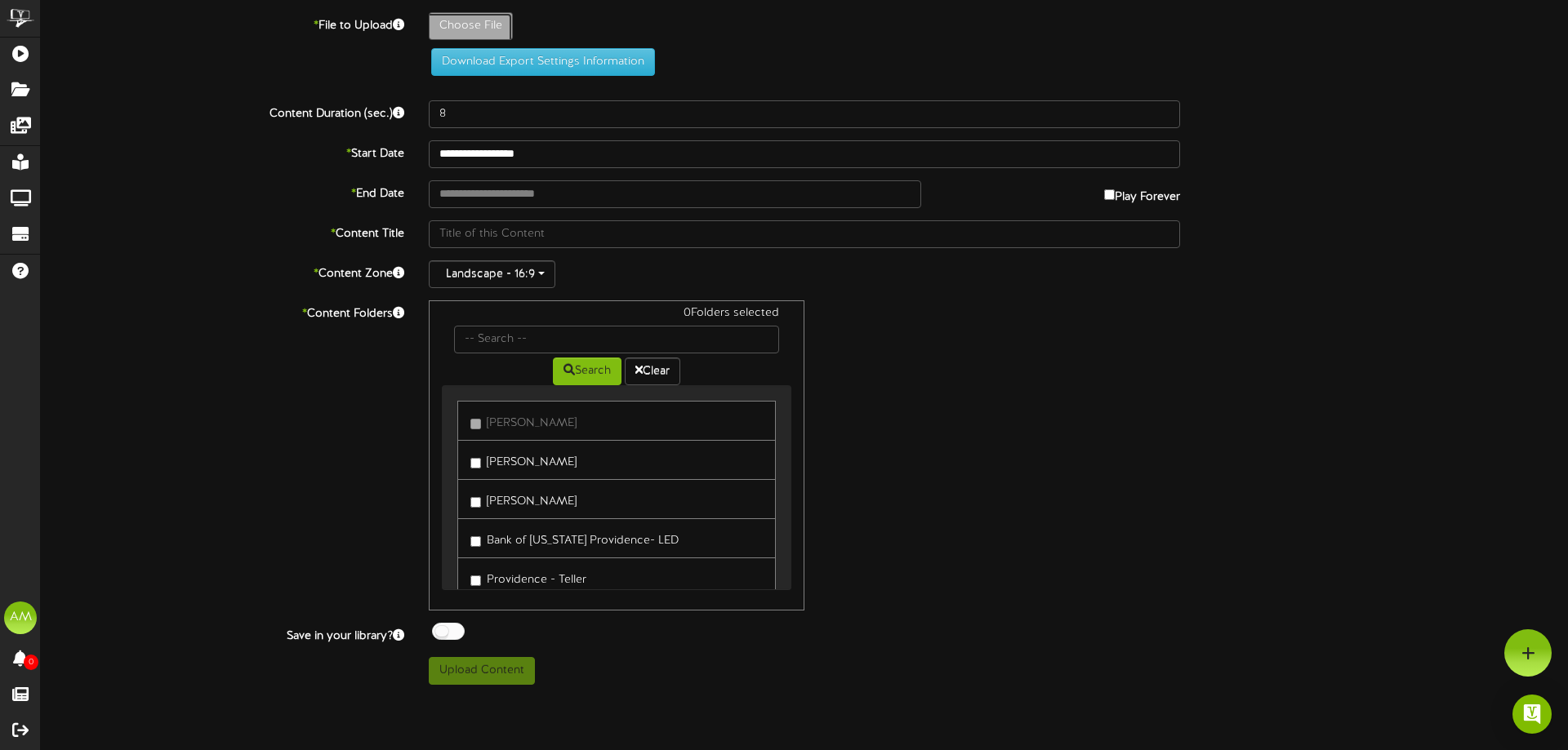
type input "**********"
type input "Refinance65"
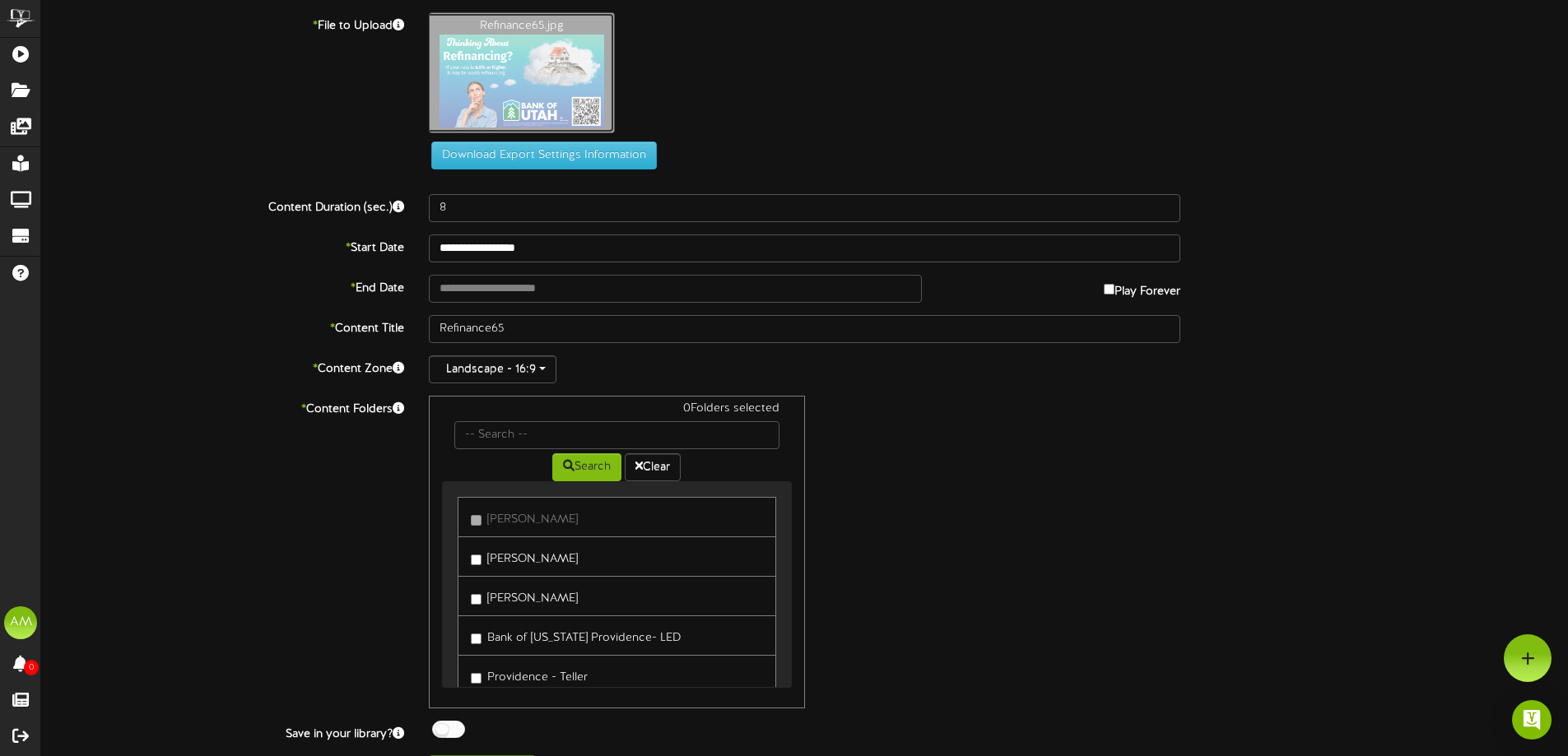
click at [497, 547] on label "[PERSON_NAME]" at bounding box center [525, 556] width 107 height 22
click at [489, 588] on label "[PERSON_NAME]" at bounding box center [525, 596] width 107 height 22
click at [507, 643] on label "Bank of [US_STATE] Providence- LED" at bounding box center [576, 635] width 210 height 22
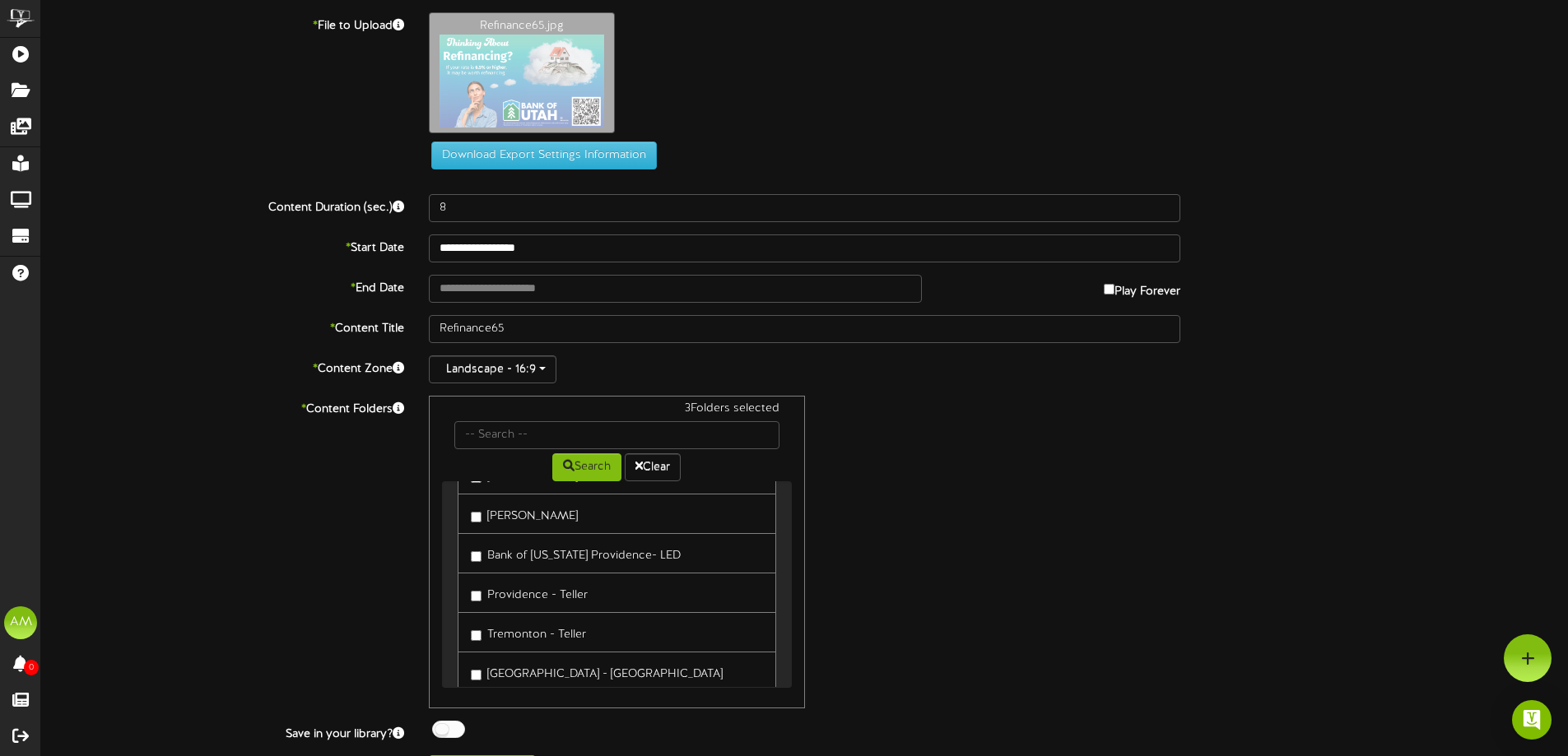
click at [487, 583] on label "Providence - Teller" at bounding box center [530, 593] width 117 height 22
click at [501, 623] on label "Tremonton - Teller" at bounding box center [529, 632] width 115 height 22
click at [500, 589] on label "South [PERSON_NAME]" at bounding box center [542, 586] width 142 height 22
click at [509, 662] on label "[PERSON_NAME]" at bounding box center [525, 664] width 107 height 22
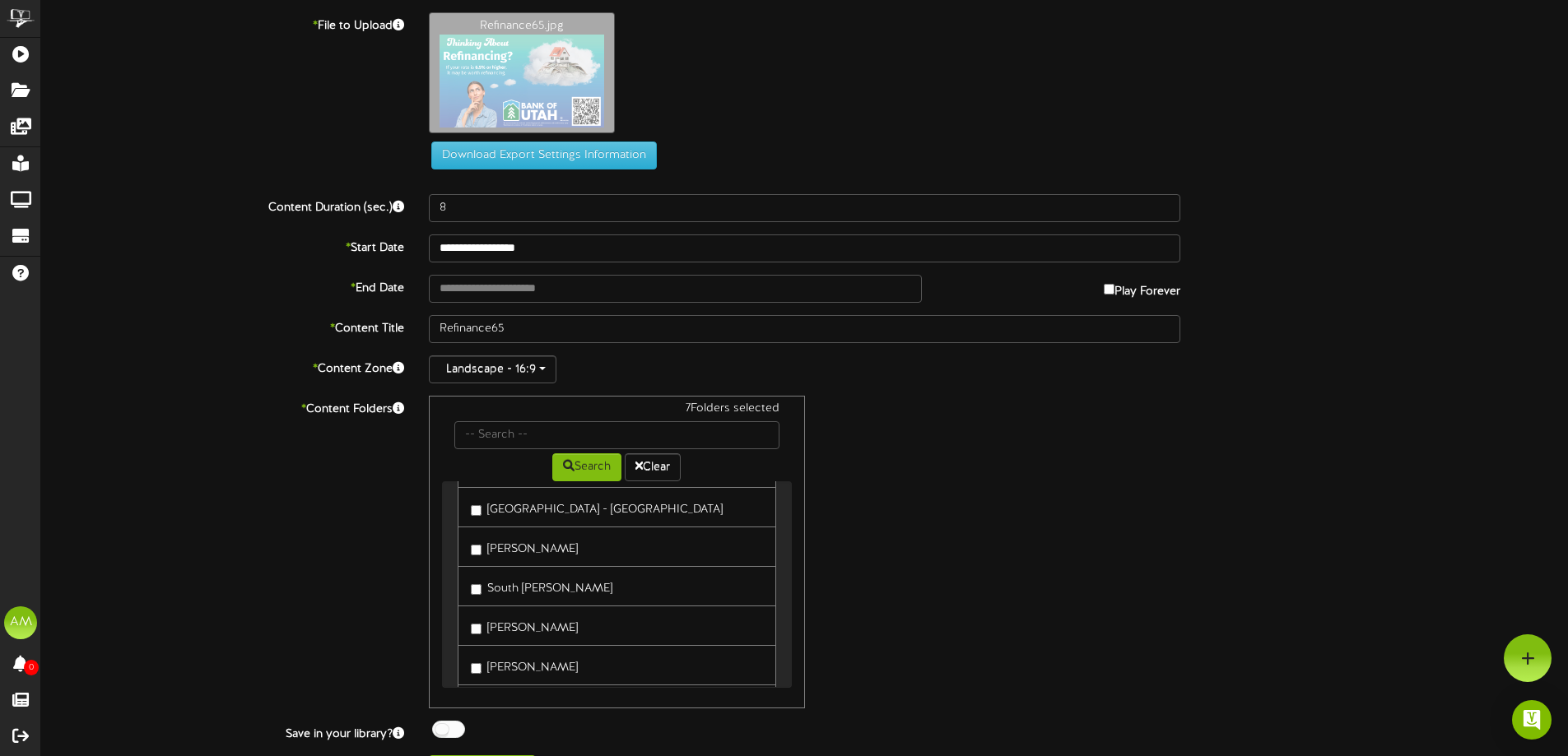
drag, startPoint x: 511, startPoint y: 622, endPoint x: 510, endPoint y: 613, distance: 9.1
click at [511, 621] on label "[PERSON_NAME]" at bounding box center [525, 625] width 107 height 22
click at [516, 549] on label "[PERSON_NAME]" at bounding box center [525, 547] width 107 height 22
click at [511, 507] on label "[GEOGRAPHIC_DATA] - [GEOGRAPHIC_DATA]" at bounding box center [596, 507] width 252 height 22
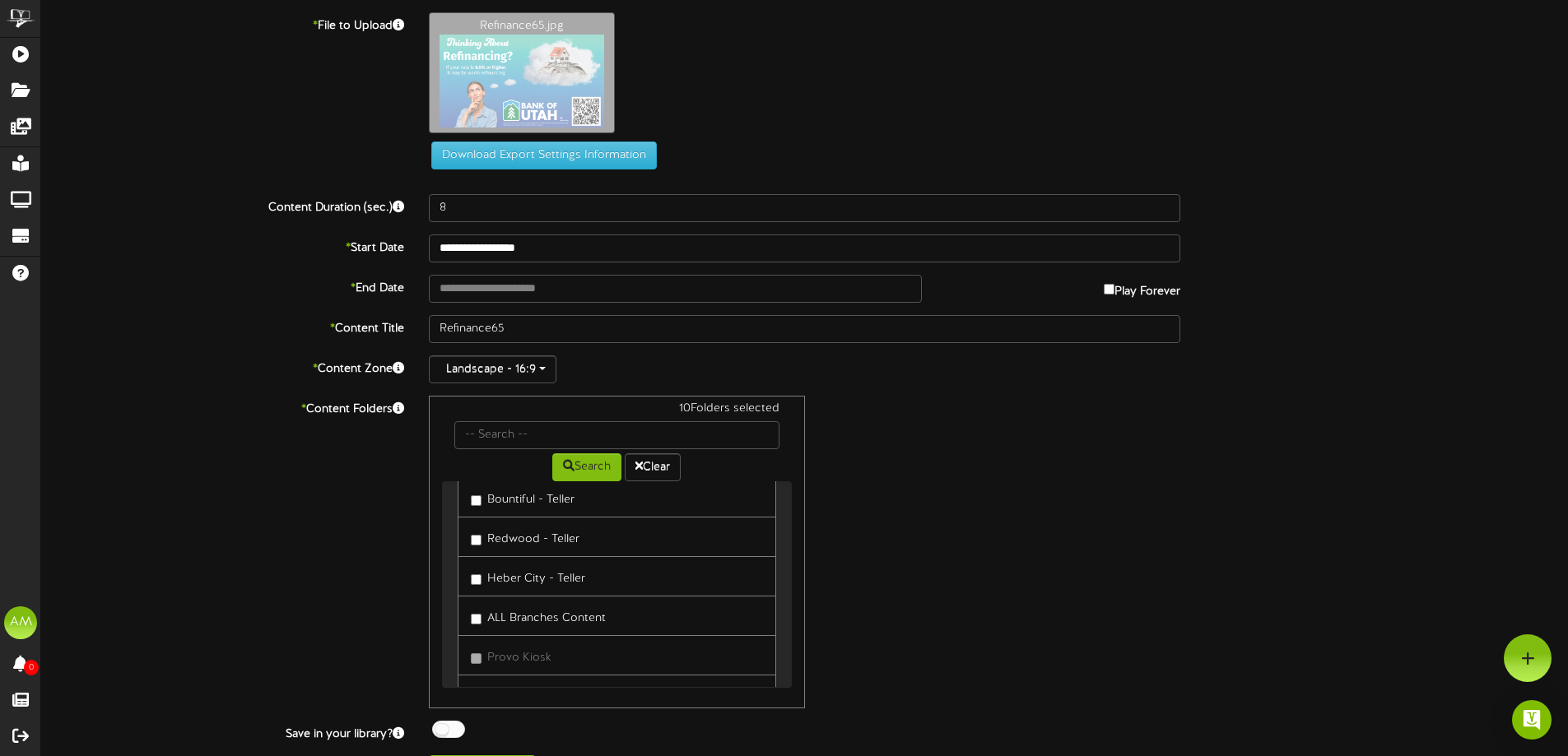
click at [516, 585] on label "Heber City - Teller" at bounding box center [528, 576] width 115 height 22
click at [516, 544] on label "Redwood - Teller" at bounding box center [525, 537] width 109 height 22
click at [502, 500] on label "Bountiful - Teller" at bounding box center [523, 497] width 104 height 22
click at [514, 622] on label "[GEOGRAPHIC_DATA] - [GEOGRAPHIC_DATA]" at bounding box center [596, 622] width 252 height 22
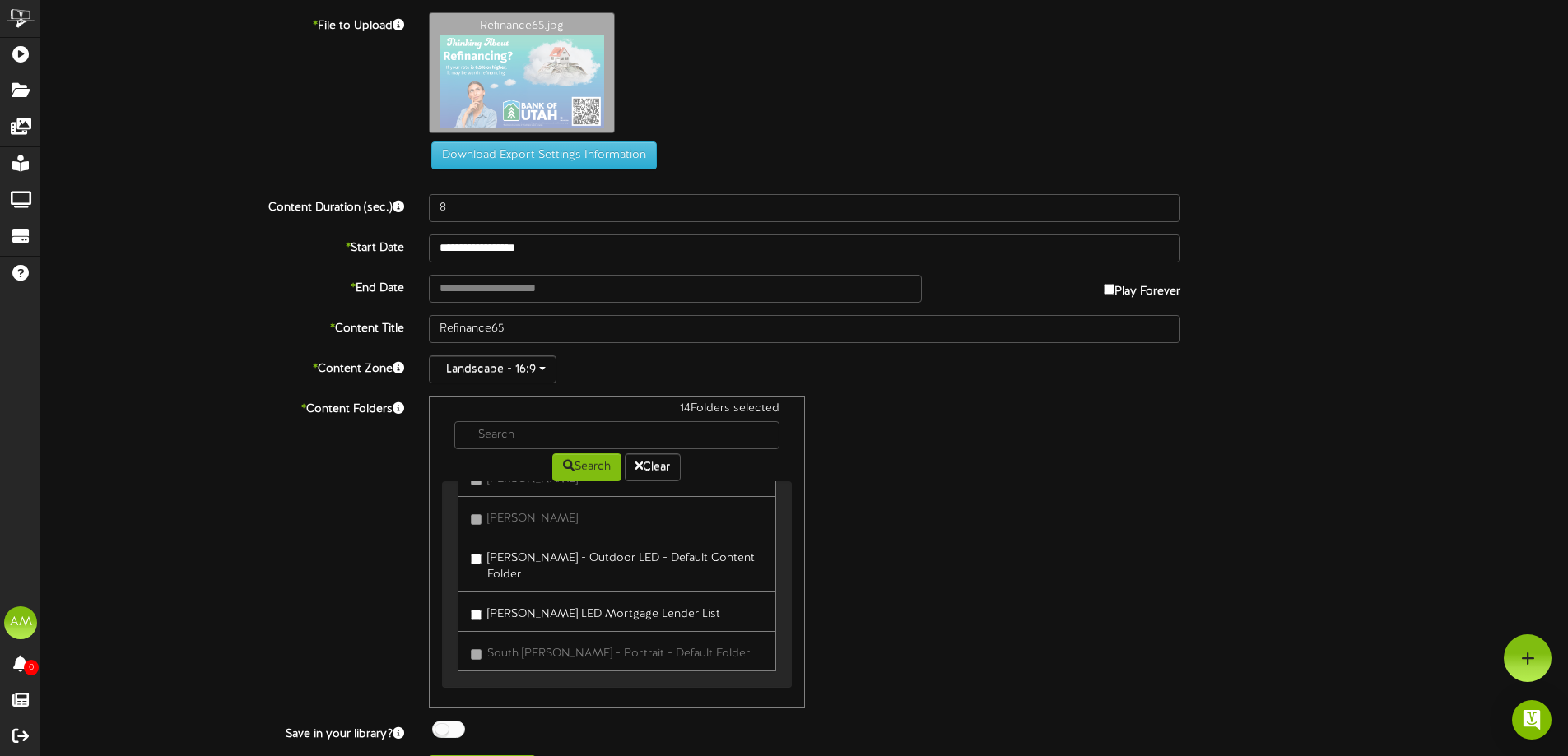
scroll to position [40, 0]
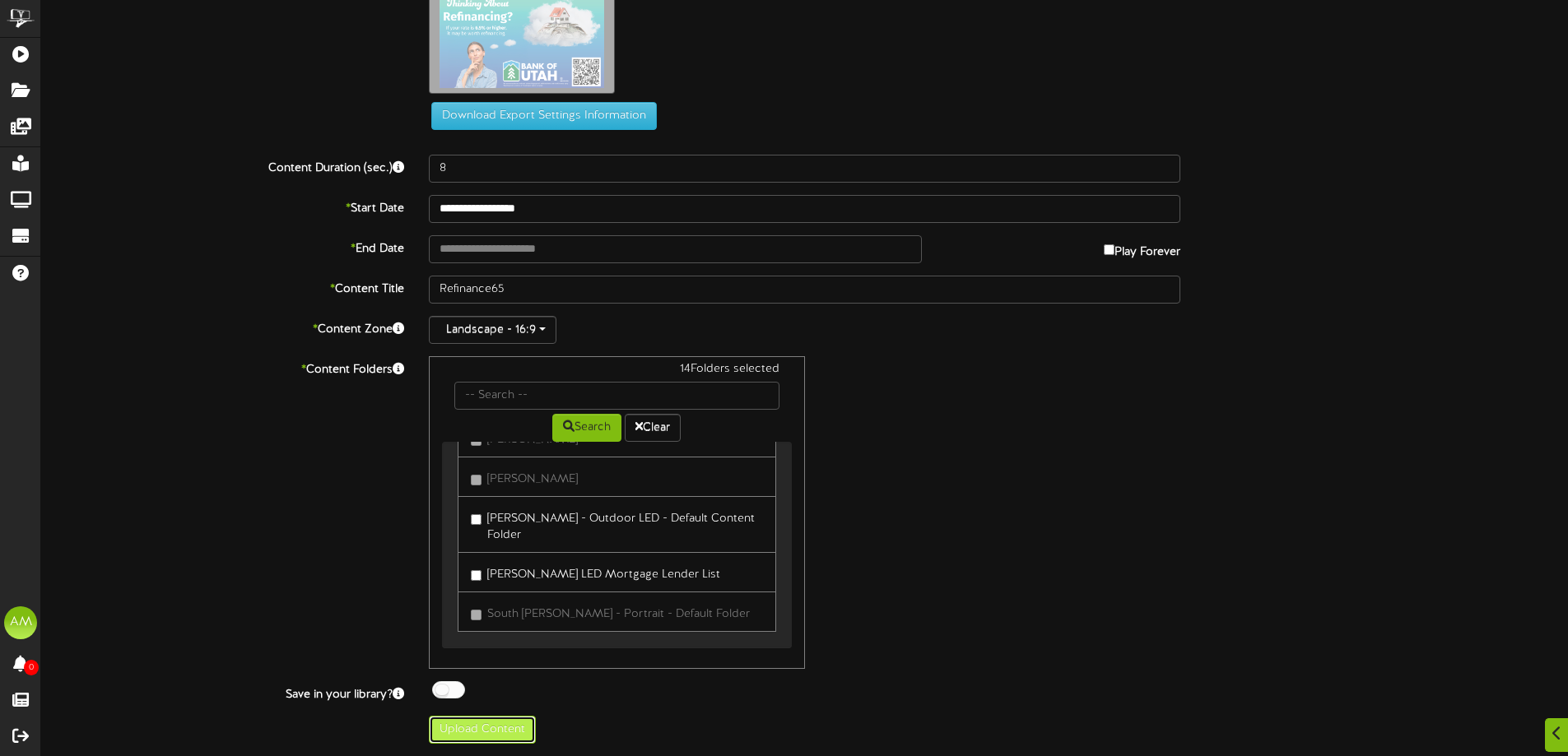
click at [482, 722] on button "Upload Content" at bounding box center [483, 730] width 107 height 28
type input "**********"
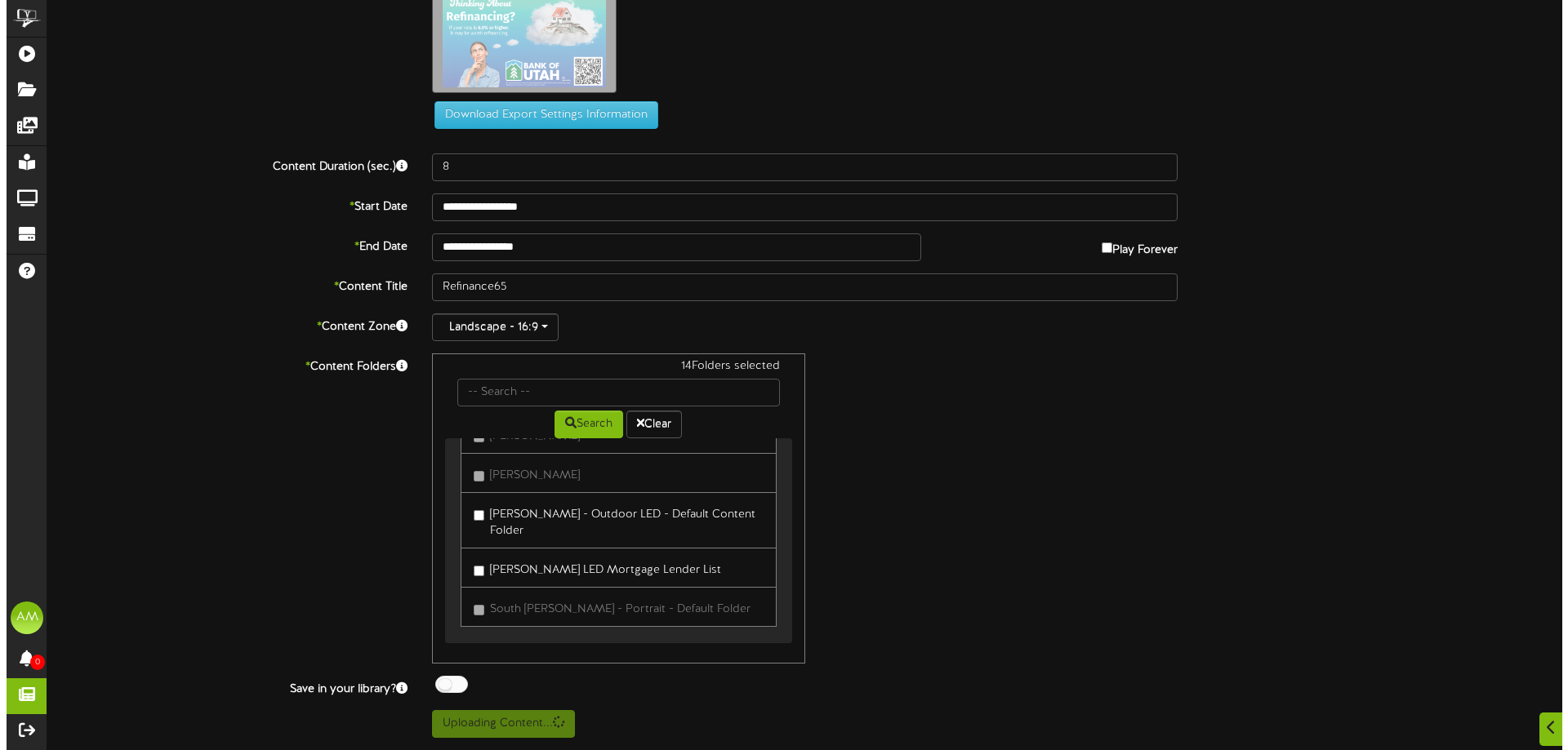
scroll to position [0, 0]
